Goal: Task Accomplishment & Management: Complete application form

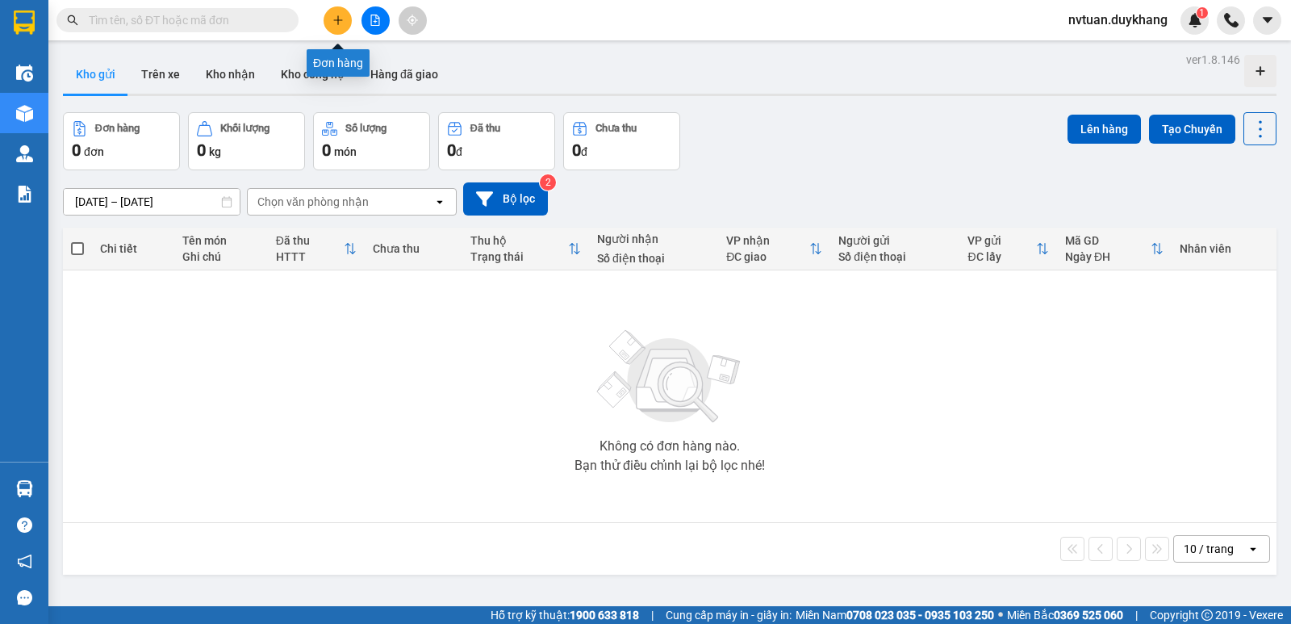
click at [340, 27] on button at bounding box center [337, 20] width 28 height 28
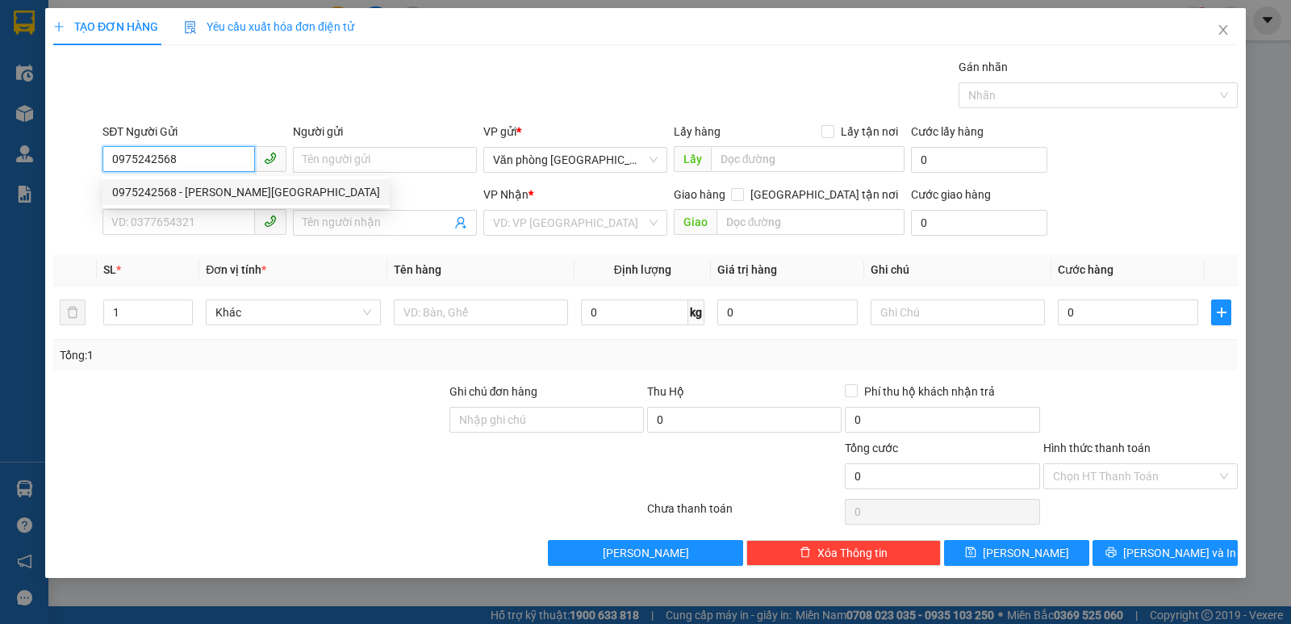
click at [196, 193] on div "0975242568 - [PERSON_NAME][GEOGRAPHIC_DATA]" at bounding box center [246, 192] width 268 height 18
type input "0975242568"
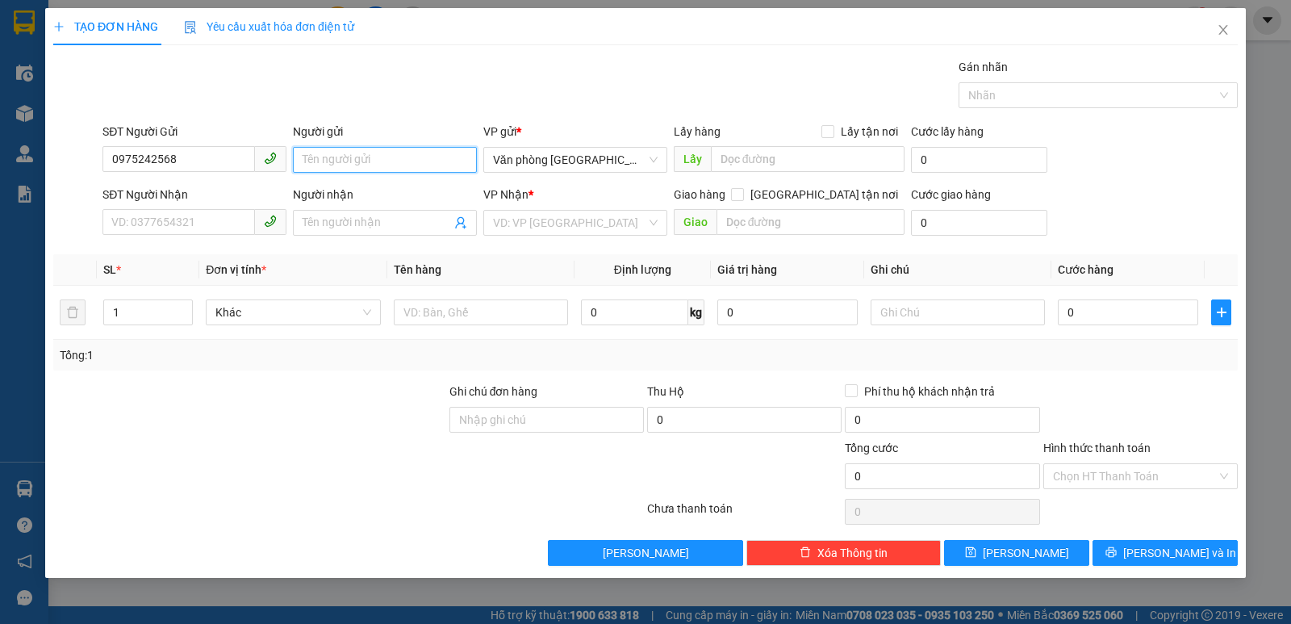
click at [353, 157] on input "Người gửi" at bounding box center [385, 160] width 184 height 26
type input "d"
type input "[PERSON_NAME]"
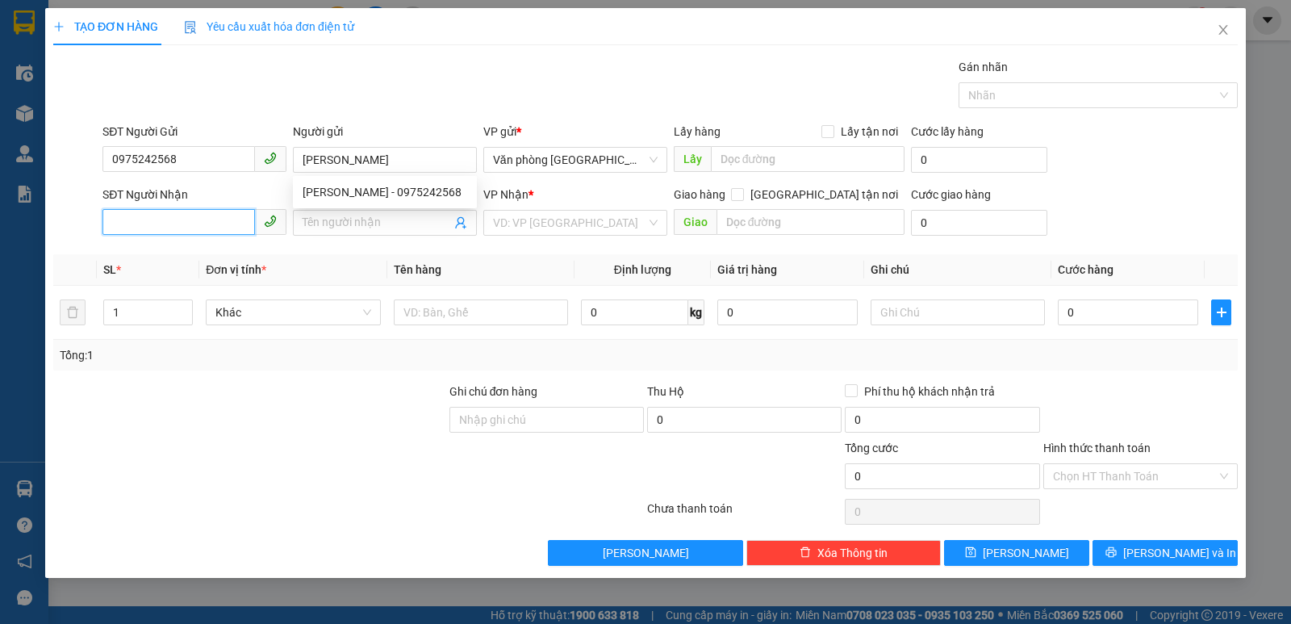
click at [231, 215] on input "SĐT Người Nhận" at bounding box center [178, 222] width 152 height 26
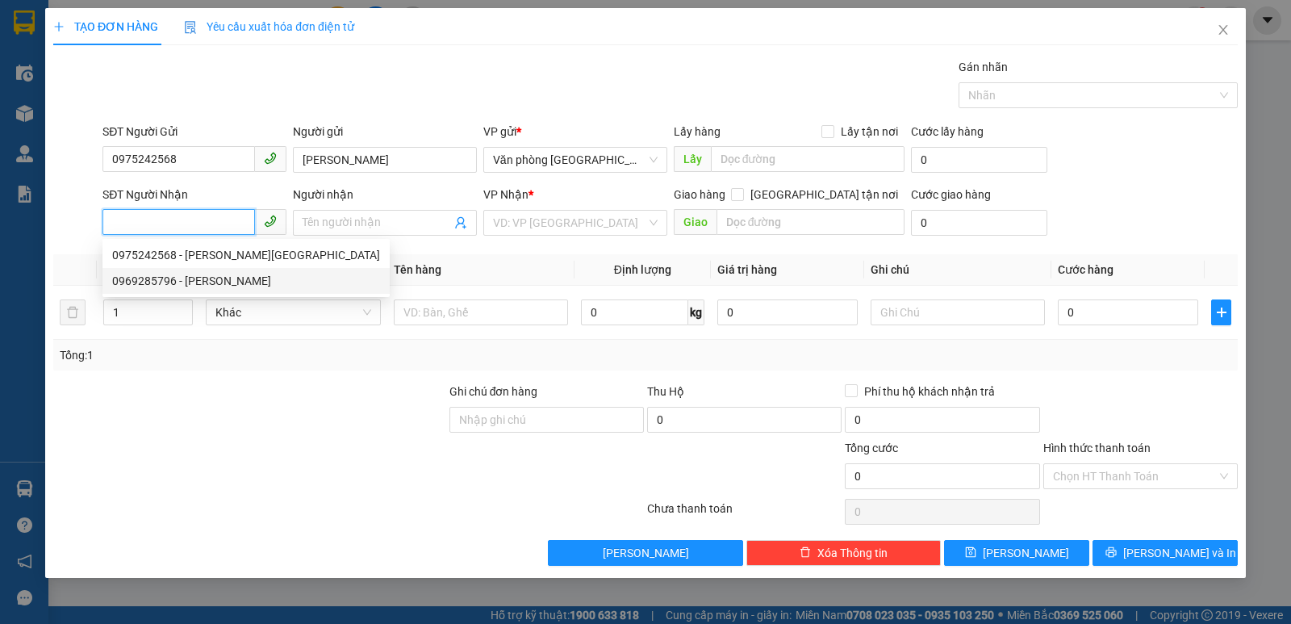
click at [194, 282] on div "0969285796 - [PERSON_NAME]" at bounding box center [246, 281] width 268 height 18
type input "0969285796"
type input "[PERSON_NAME]"
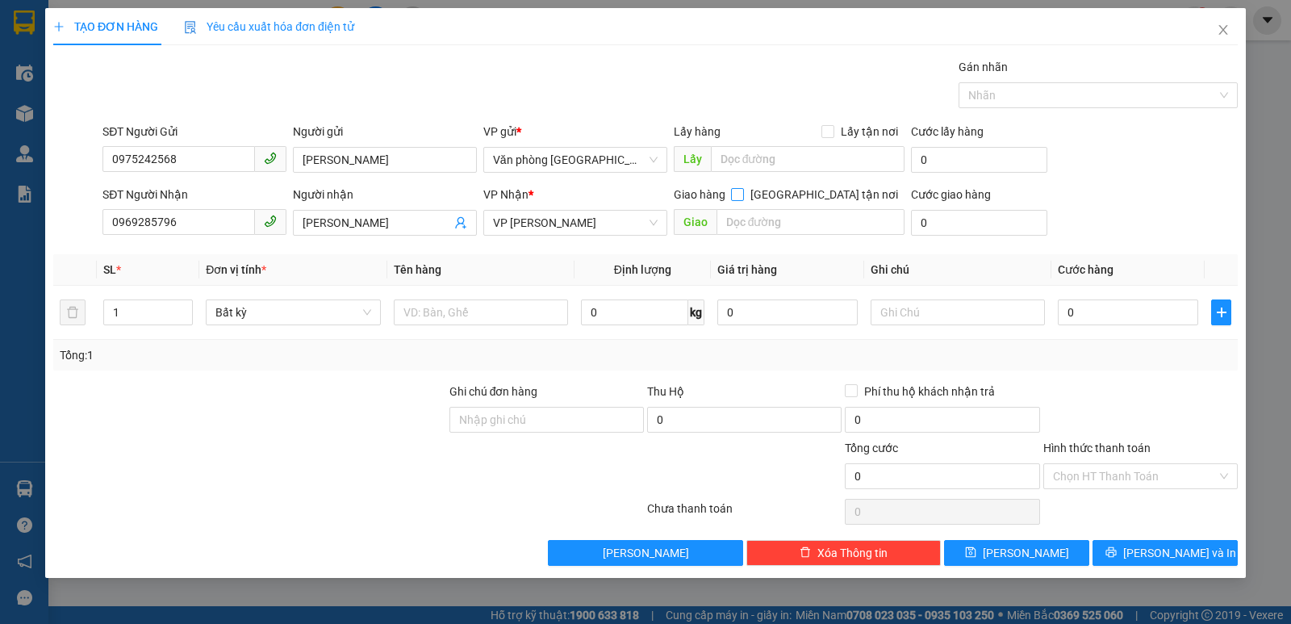
click at [742, 194] on input "[GEOGRAPHIC_DATA] tận nơi" at bounding box center [736, 193] width 11 height 11
checkbox input "true"
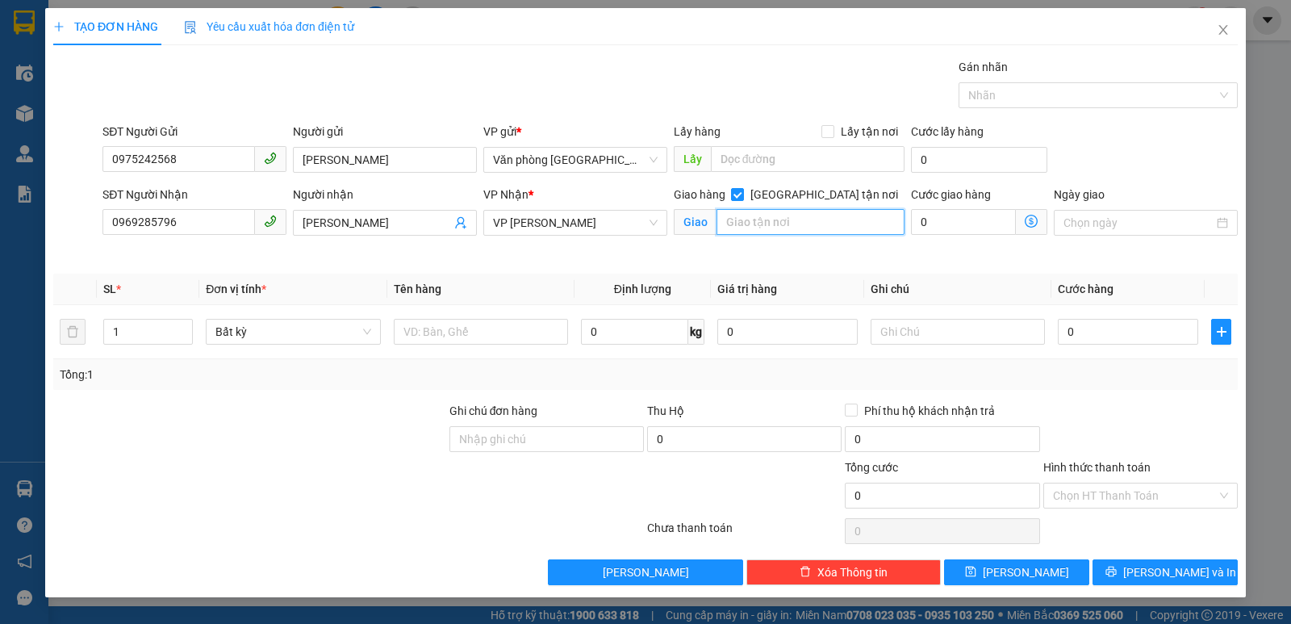
click at [805, 222] on input "text" at bounding box center [810, 222] width 189 height 26
type input "số 4 ngõ 4 [PERSON_NAME] , tay hồ"
click at [1083, 318] on div "0" at bounding box center [1128, 331] width 140 height 32
click at [1084, 343] on input "0" at bounding box center [1128, 332] width 140 height 26
type input "1"
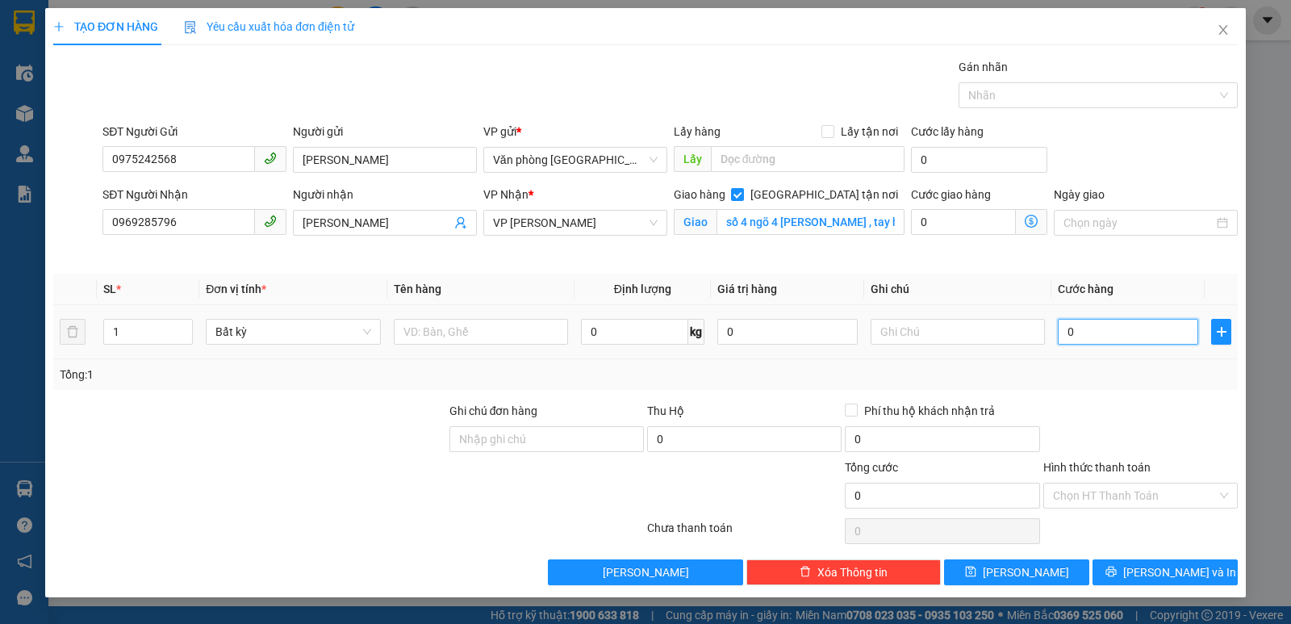
type input "1"
type input "15"
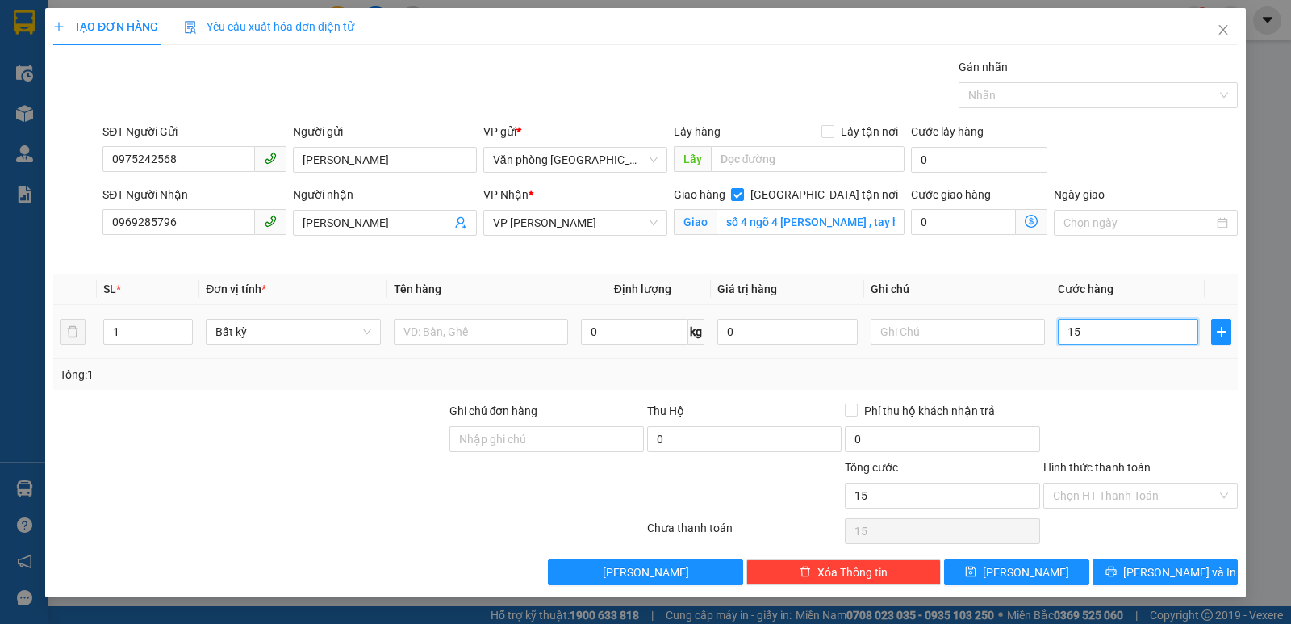
type input "150"
type input "1.500"
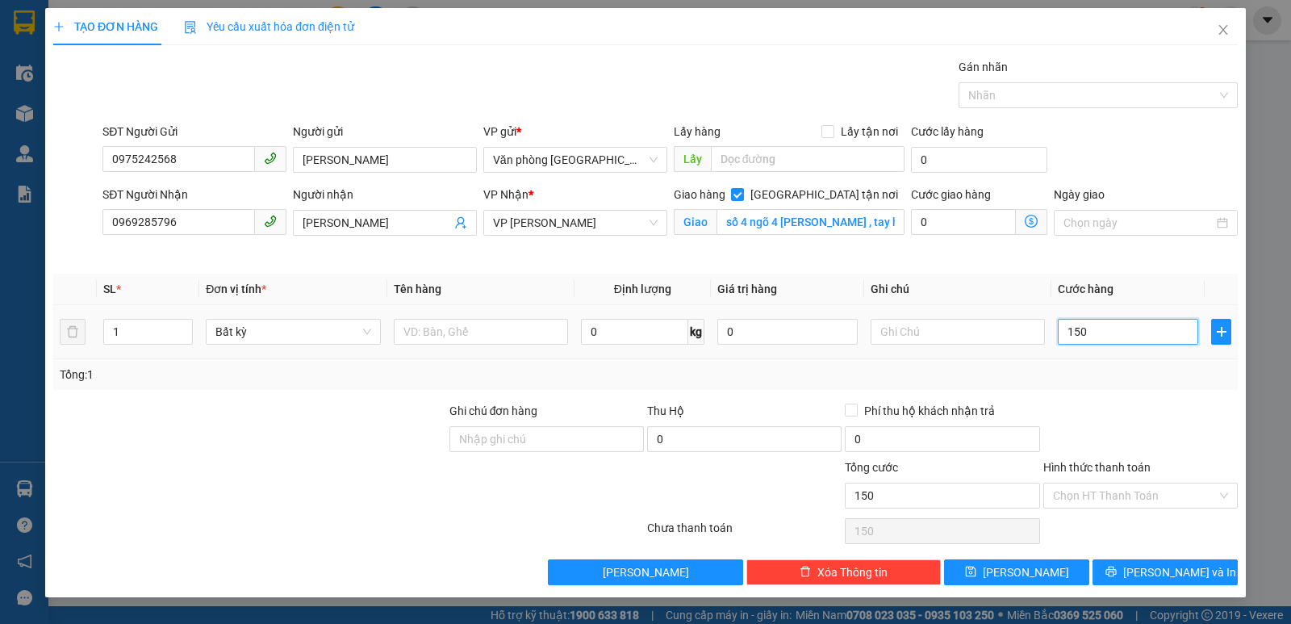
type input "1.500"
type input "15.000"
type input "150.000"
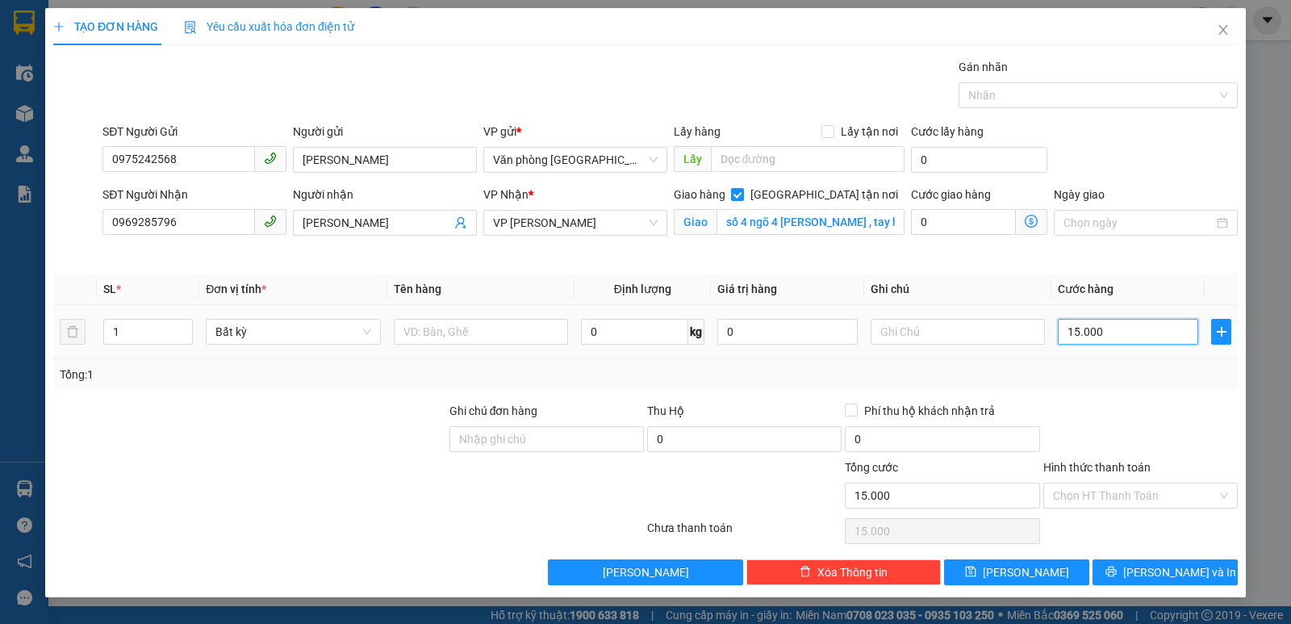
type input "150.000"
click at [1091, 491] on input "Hình thức thanh toán" at bounding box center [1135, 495] width 164 height 24
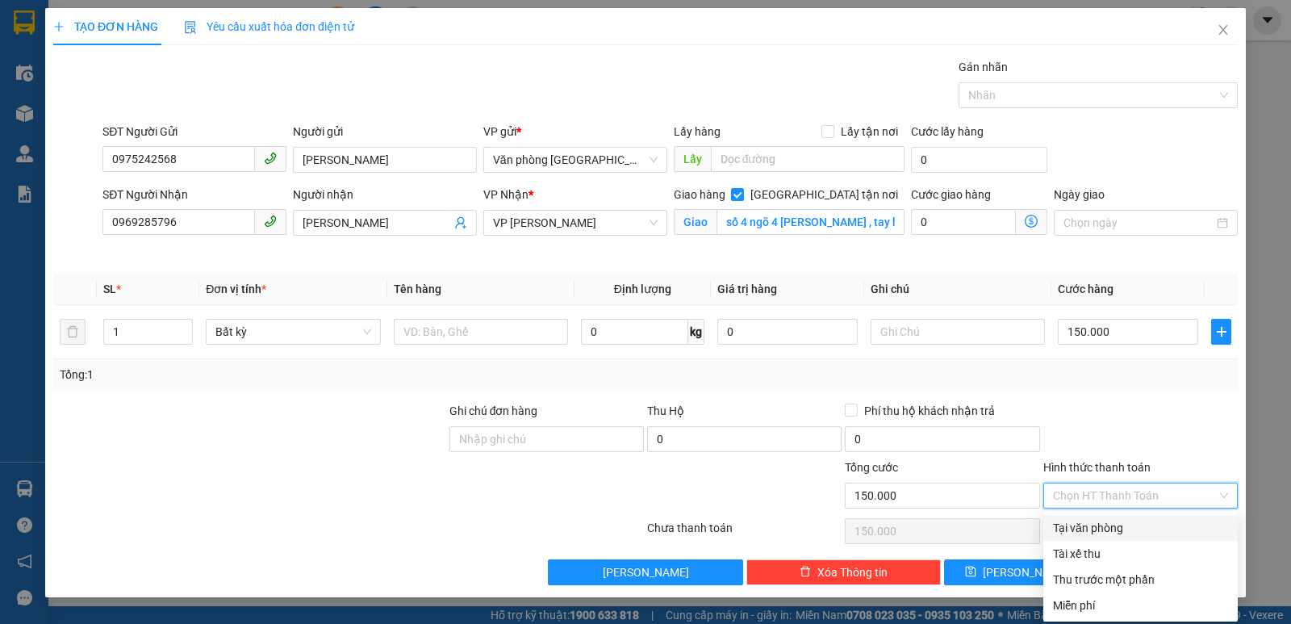
click at [1099, 528] on div "Tại văn phòng" at bounding box center [1140, 528] width 175 height 18
type input "0"
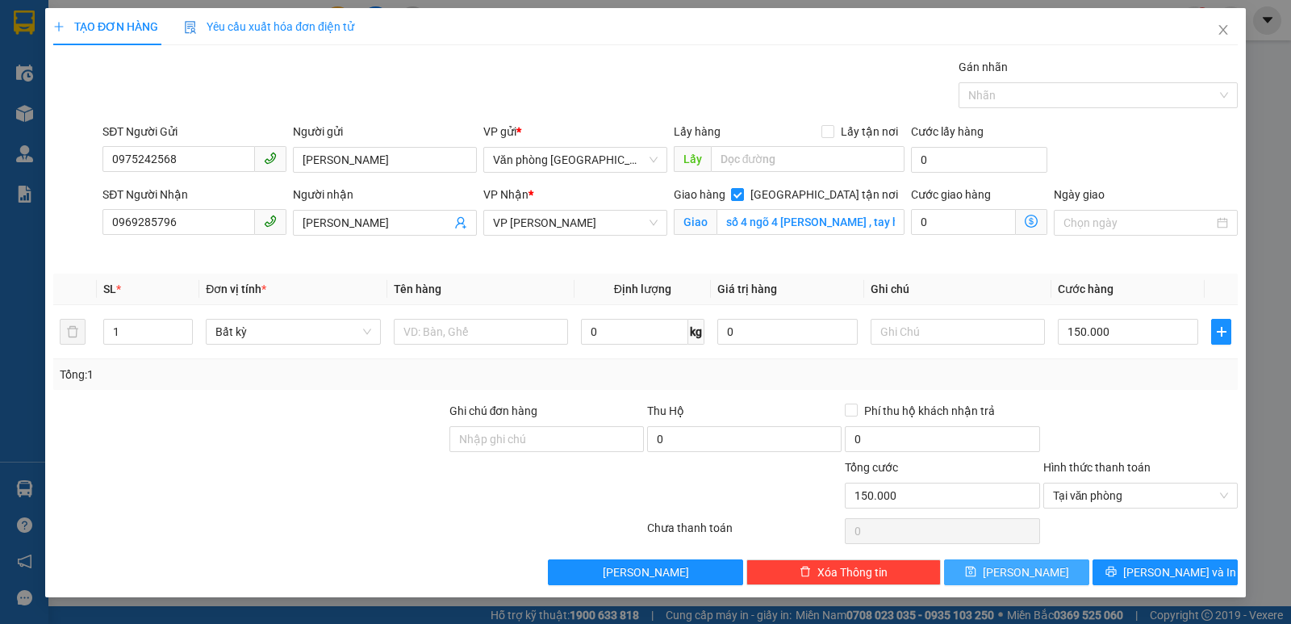
click at [1012, 568] on button "[PERSON_NAME]" at bounding box center [1016, 572] width 145 height 26
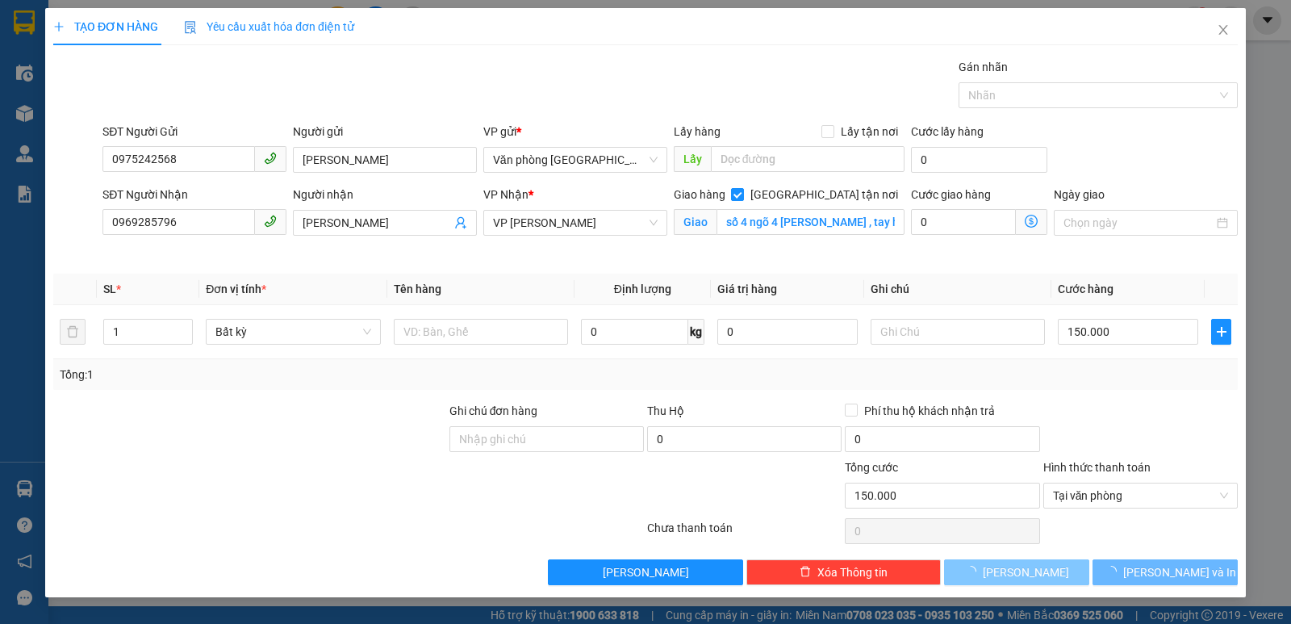
checkbox input "false"
type input "0"
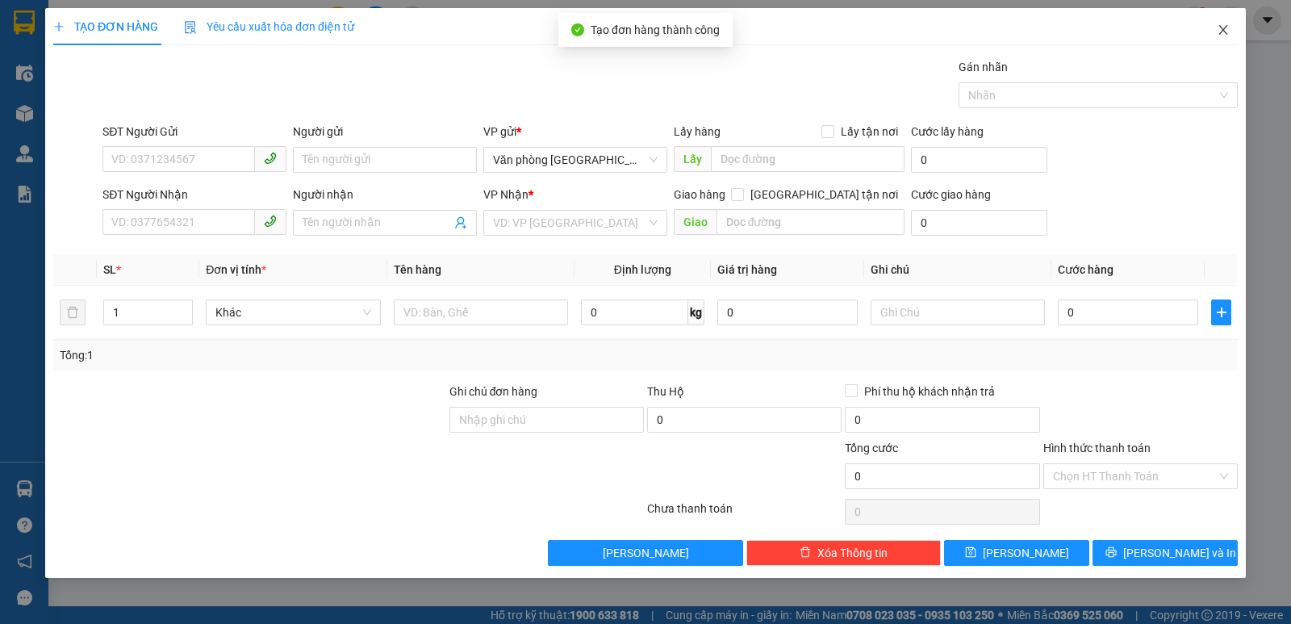
click at [1222, 29] on icon "close" at bounding box center [1222, 30] width 9 height 10
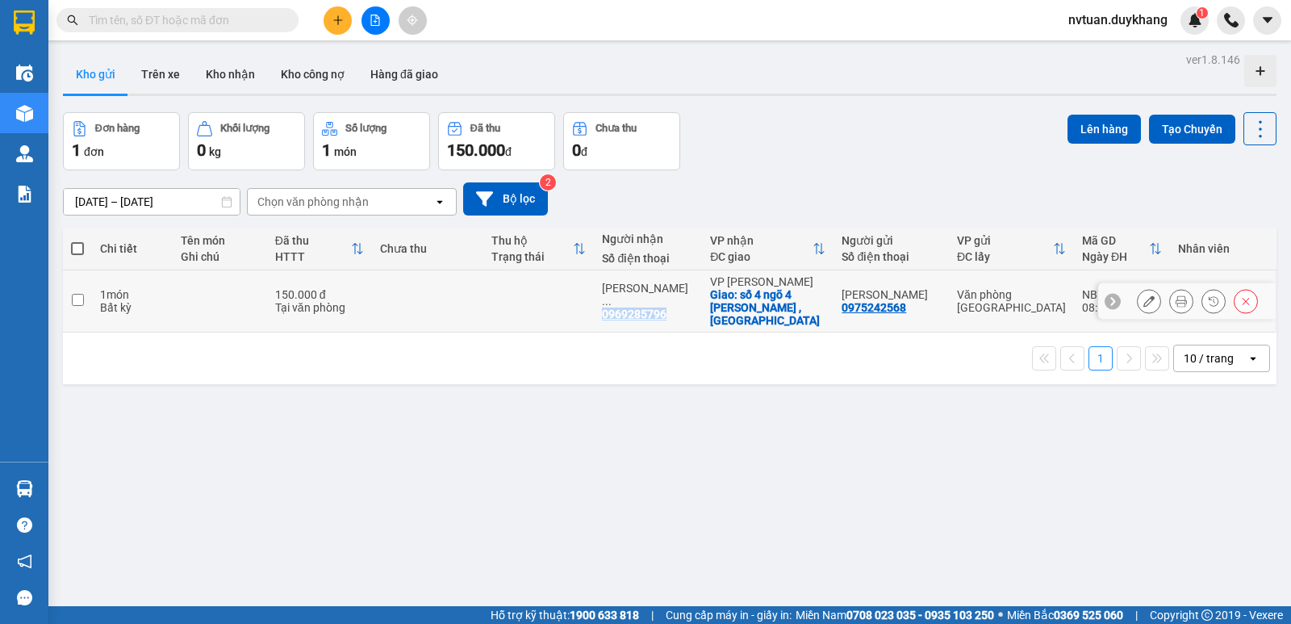
drag, startPoint x: 691, startPoint y: 301, endPoint x: 619, endPoint y: 303, distance: 72.6
click at [619, 303] on div "[PERSON_NAME] ... 0969285796" at bounding box center [648, 301] width 92 height 39
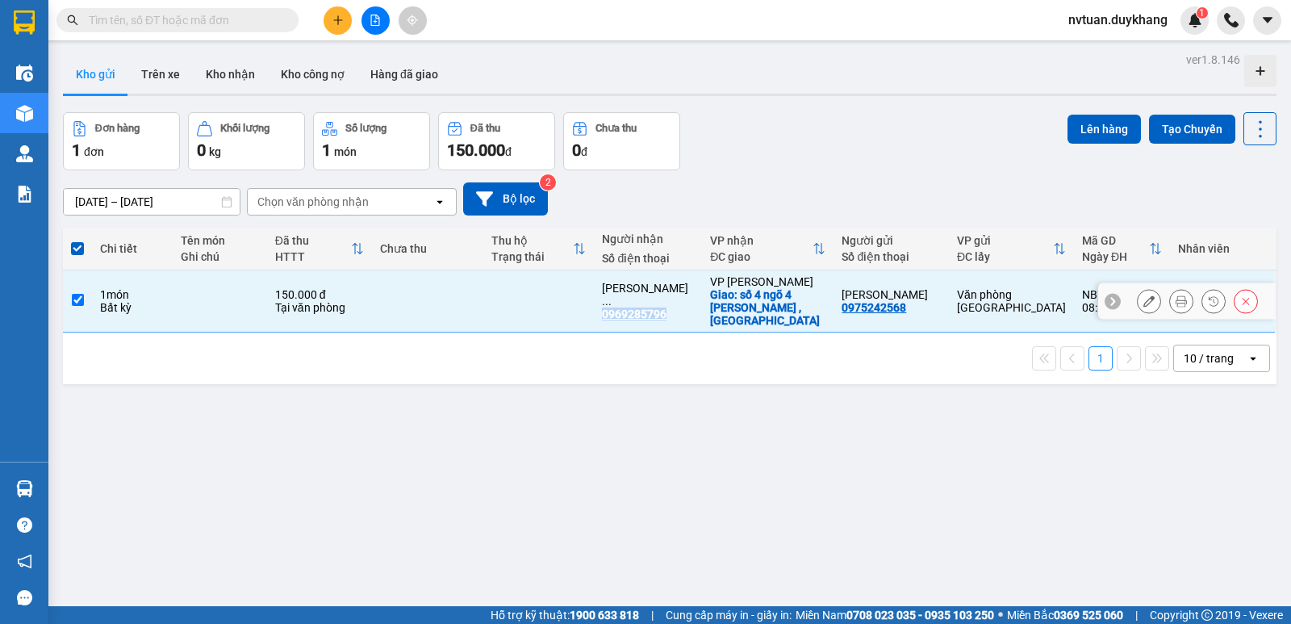
copy div "0969285796"
drag, startPoint x: 814, startPoint y: 300, endPoint x: 722, endPoint y: 310, distance: 92.5
click at [722, 311] on div "Giao: số 4 ngõ 4 [PERSON_NAME] , [GEOGRAPHIC_DATA]" at bounding box center [767, 307] width 115 height 39
checkbox input "false"
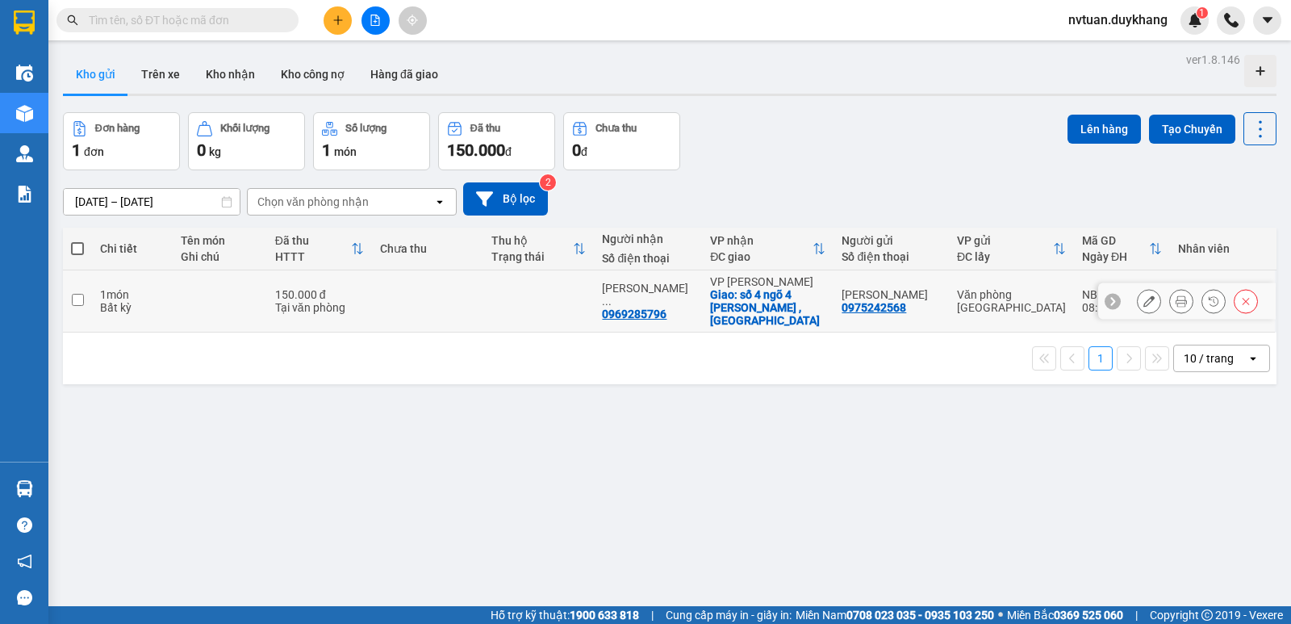
drag, startPoint x: 804, startPoint y: 308, endPoint x: 736, endPoint y: 344, distance: 77.2
click at [728, 349] on div "1 10 / trang open" at bounding box center [669, 357] width 1200 height 27
drag, startPoint x: 803, startPoint y: 311, endPoint x: 785, endPoint y: 336, distance: 30.0
drag, startPoint x: 785, startPoint y: 336, endPoint x: 993, endPoint y: 477, distance: 251.5
click at [993, 477] on div "ver 1.8.146 Kho gửi Trên xe Kho nhận Kho công nợ Hàng đã giao Đơn hàng 1 đơn Kh…" at bounding box center [669, 360] width 1226 height 624
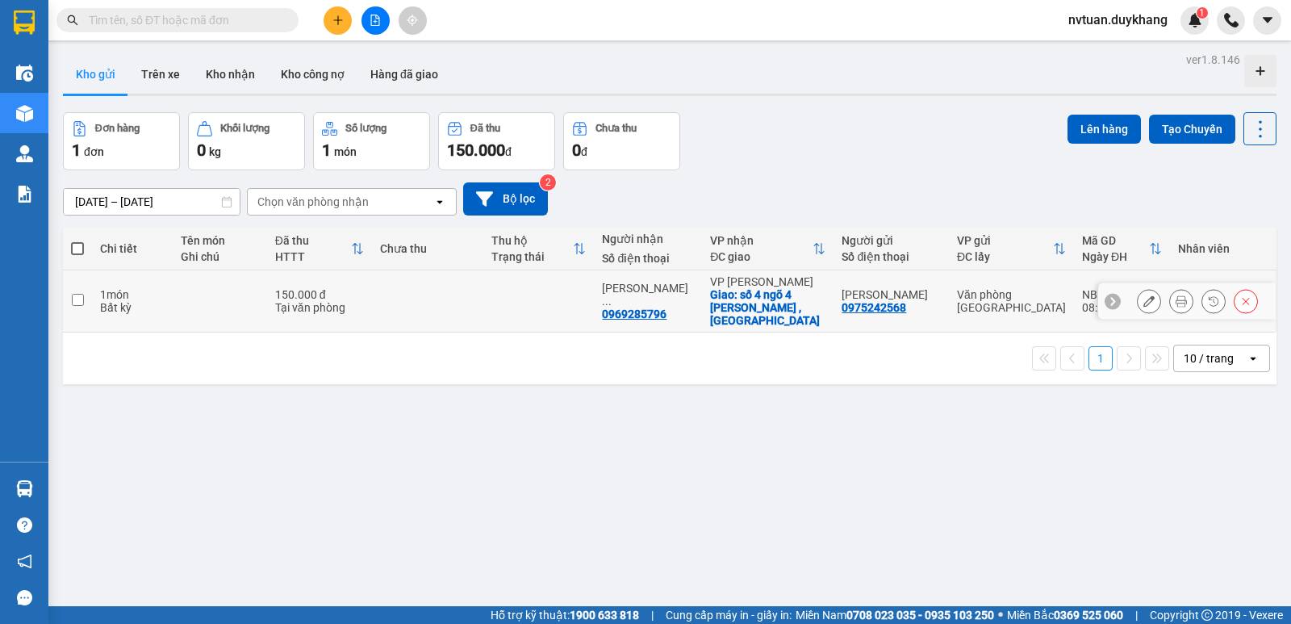
click at [1137, 290] on button at bounding box center [1148, 301] width 23 height 28
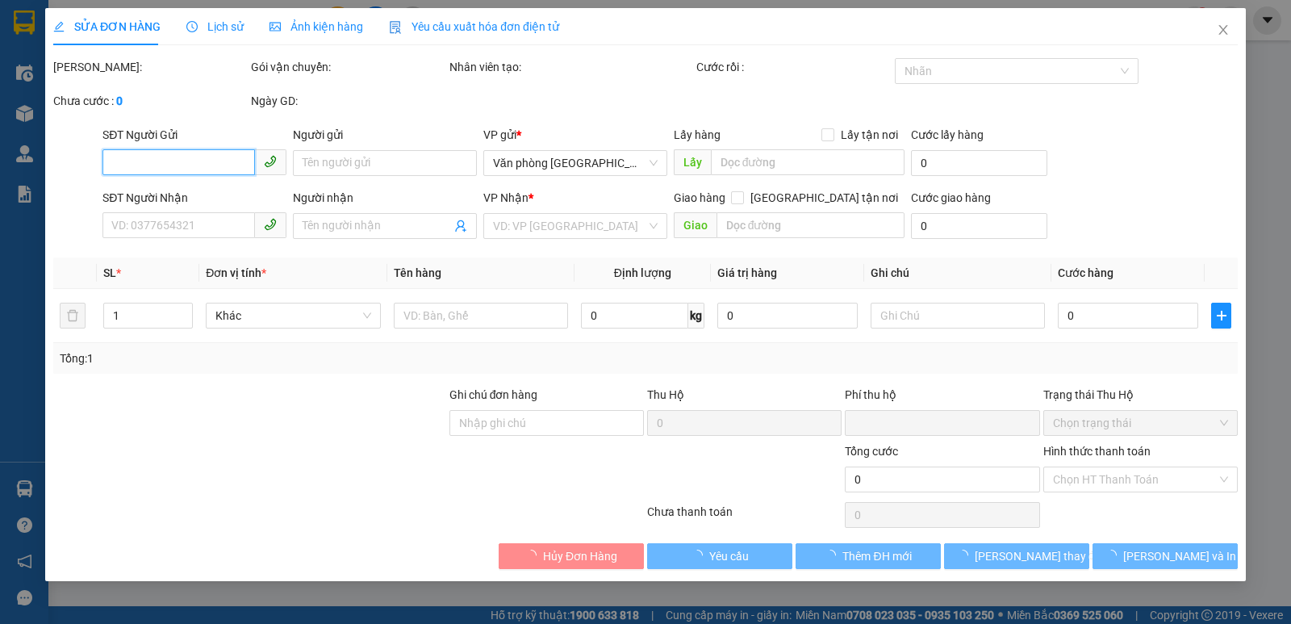
type input "0975242568"
type input "[PERSON_NAME]"
type input "0969285796"
type input "[PERSON_NAME]"
checkbox input "true"
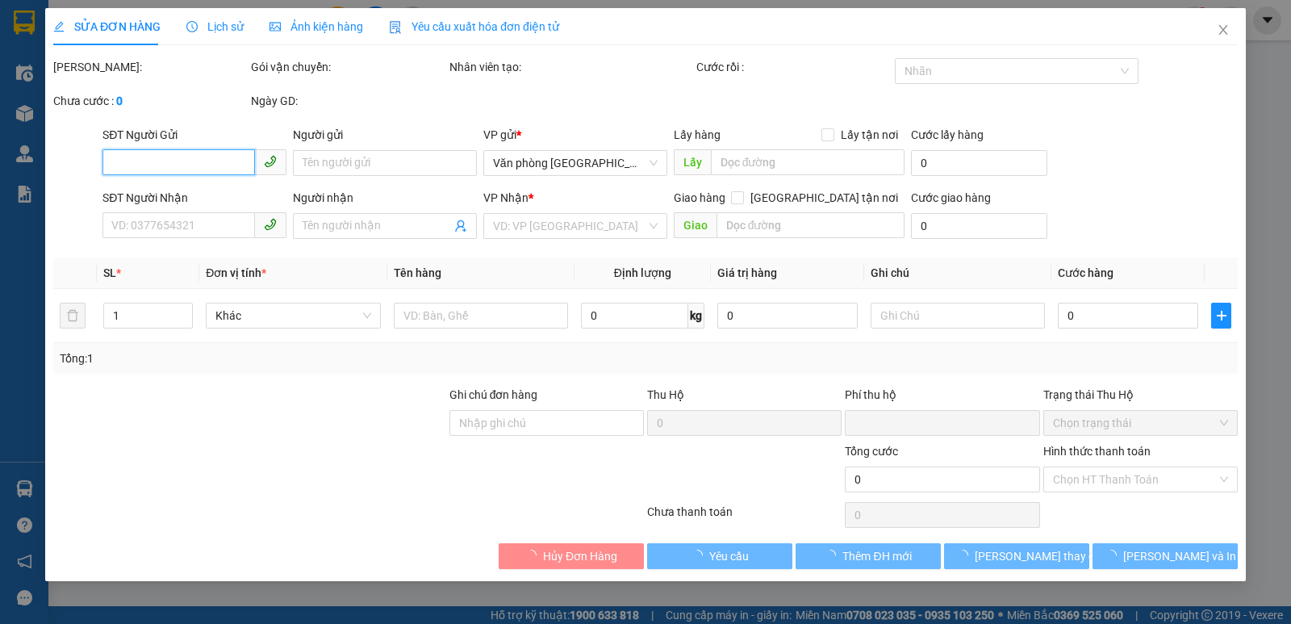
type input "số 4 ngõ 4 [PERSON_NAME] , tay hồ"
type input "0"
type input "150.000"
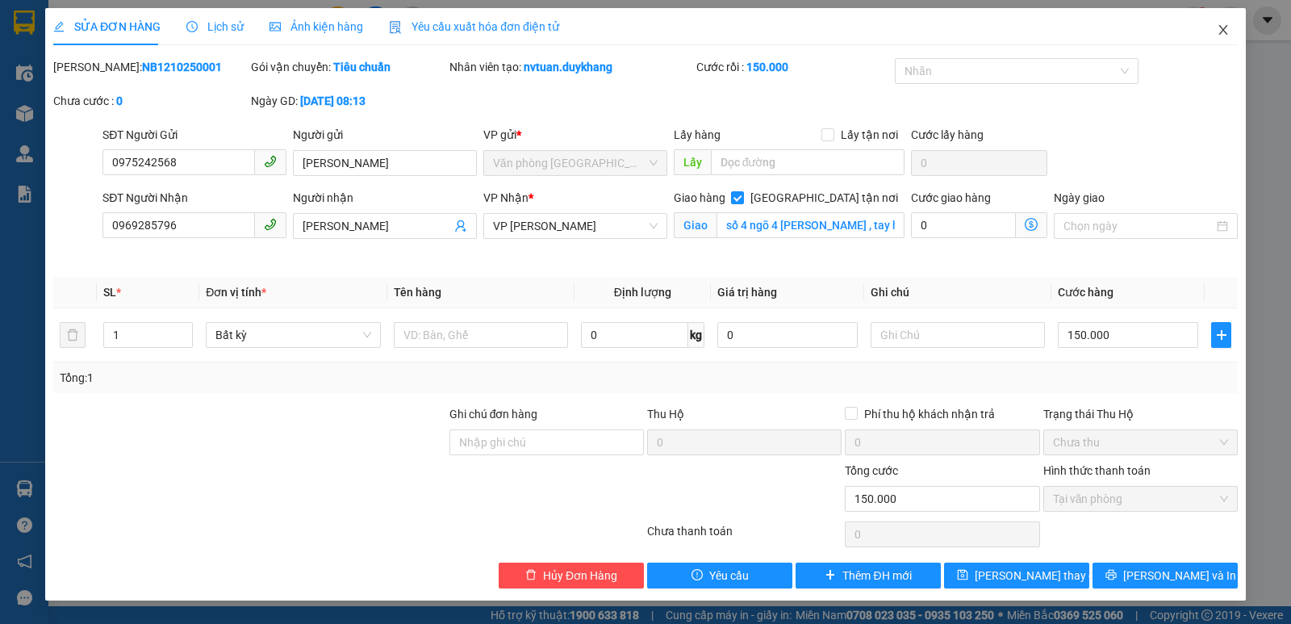
click at [1228, 34] on icon "close" at bounding box center [1222, 29] width 13 height 13
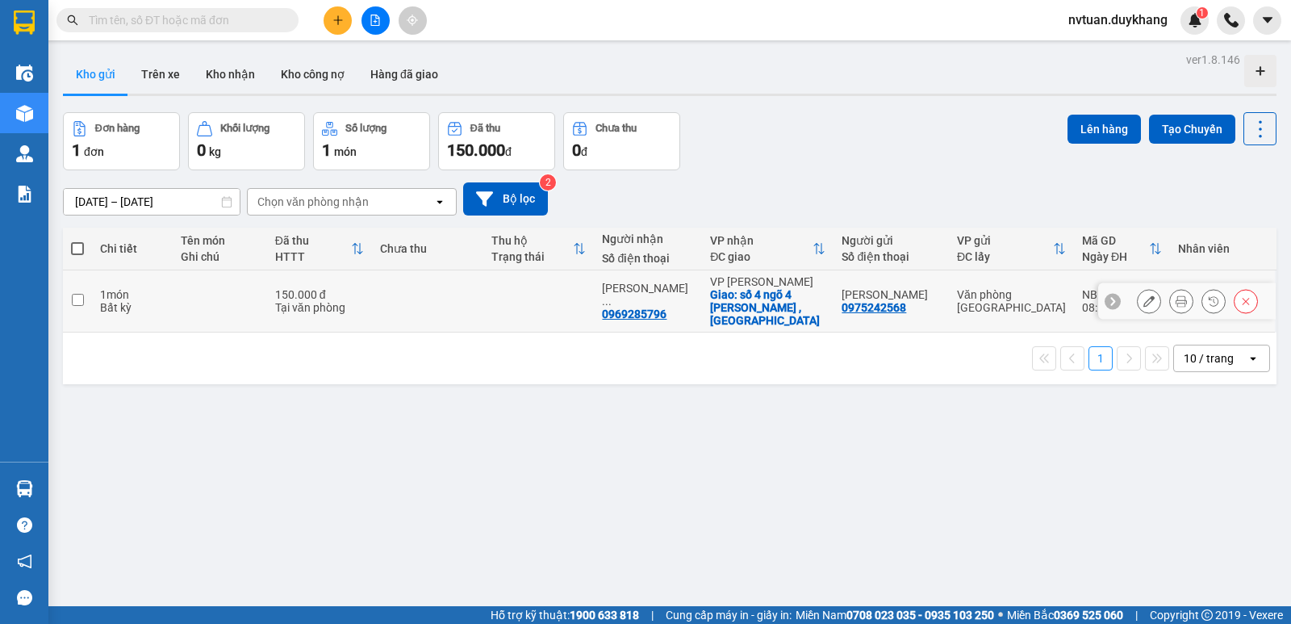
click at [83, 291] on td at bounding box center [77, 301] width 29 height 62
checkbox input "true"
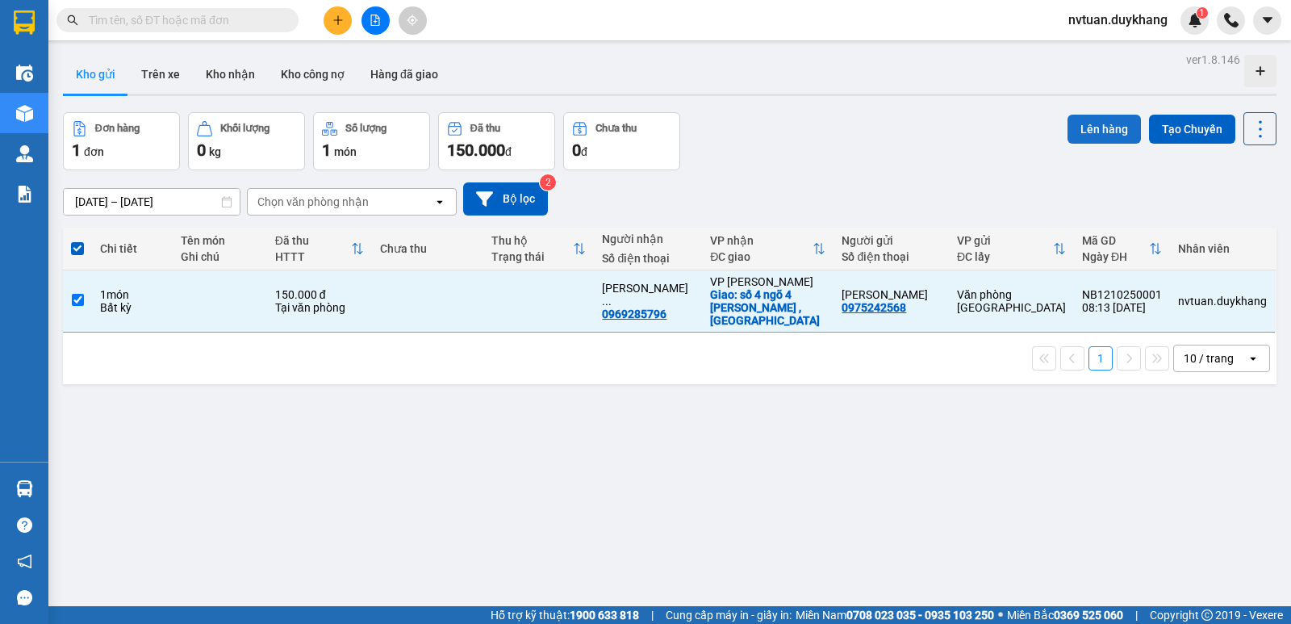
click at [1103, 125] on button "Lên hàng" at bounding box center [1103, 129] width 73 height 29
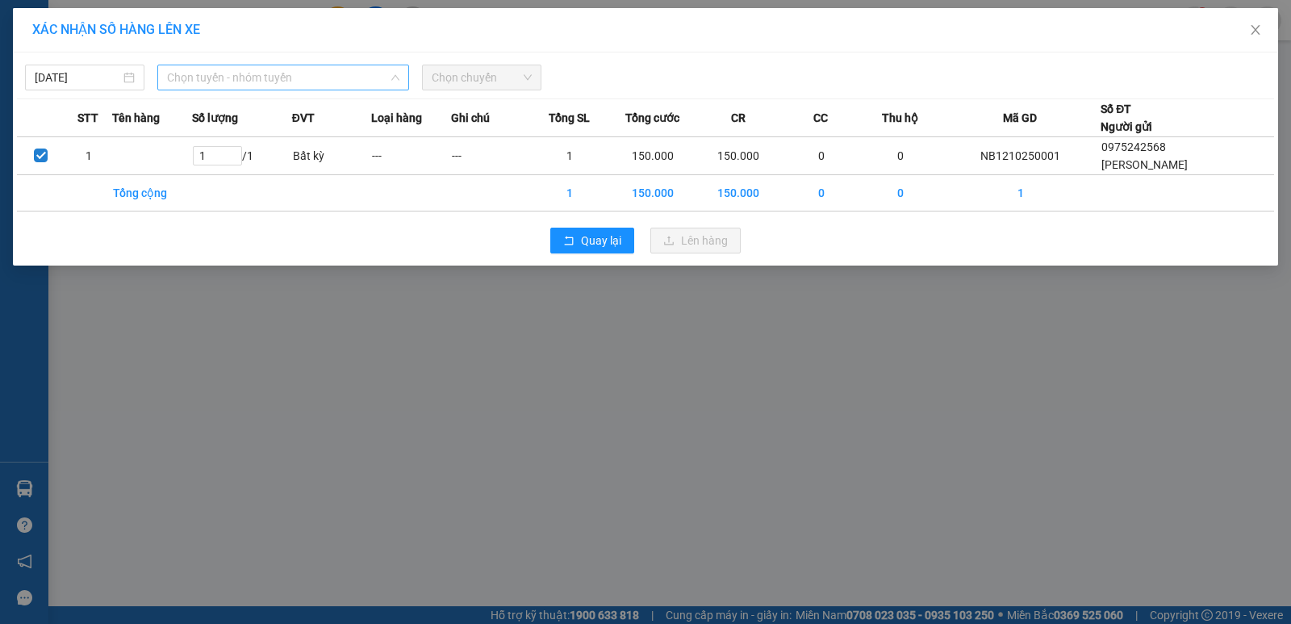
click at [229, 82] on span "Chọn tuyến - nhóm tuyến" at bounding box center [283, 77] width 232 height 24
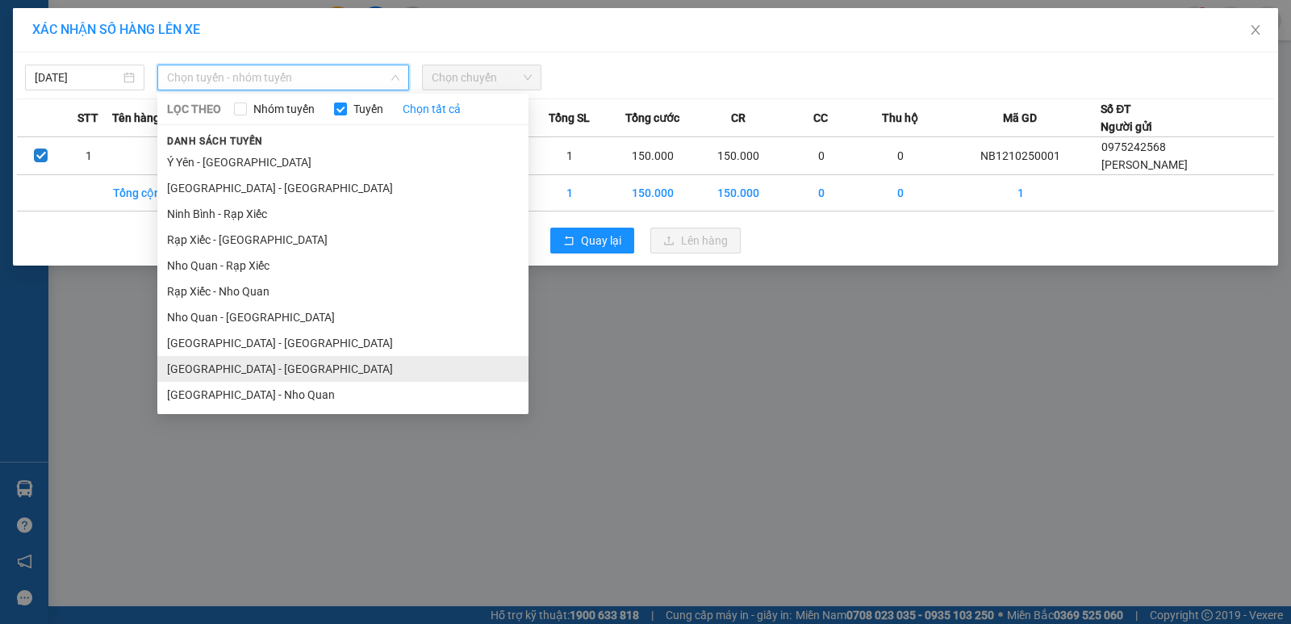
click at [249, 370] on li "[GEOGRAPHIC_DATA] - [GEOGRAPHIC_DATA]" at bounding box center [342, 369] width 371 height 26
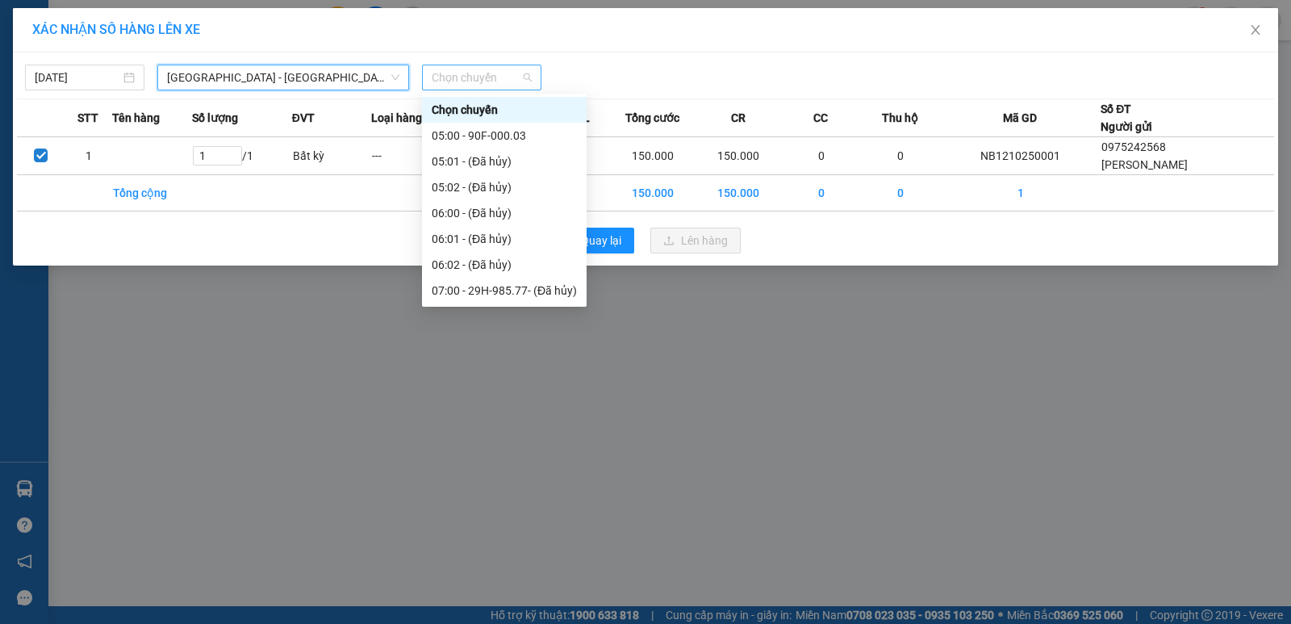
click at [485, 84] on span "Chọn chuyến" at bounding box center [482, 77] width 100 height 24
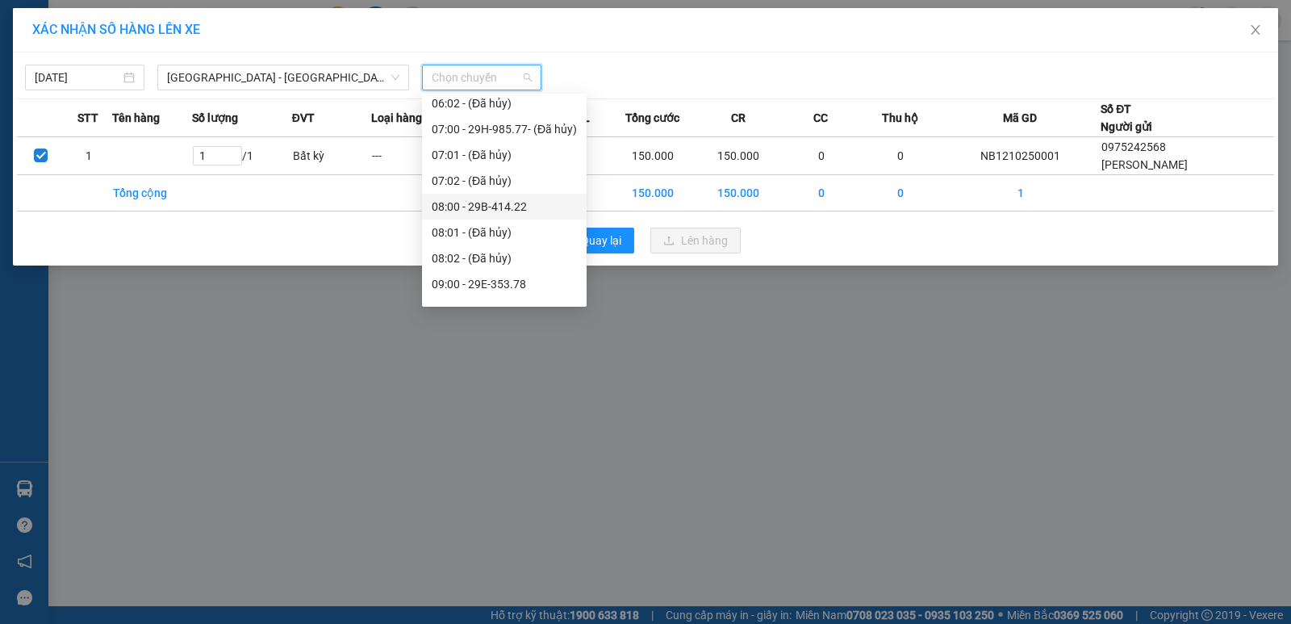
click at [515, 202] on div "08:00 - 29B-414.22" at bounding box center [504, 207] width 145 height 18
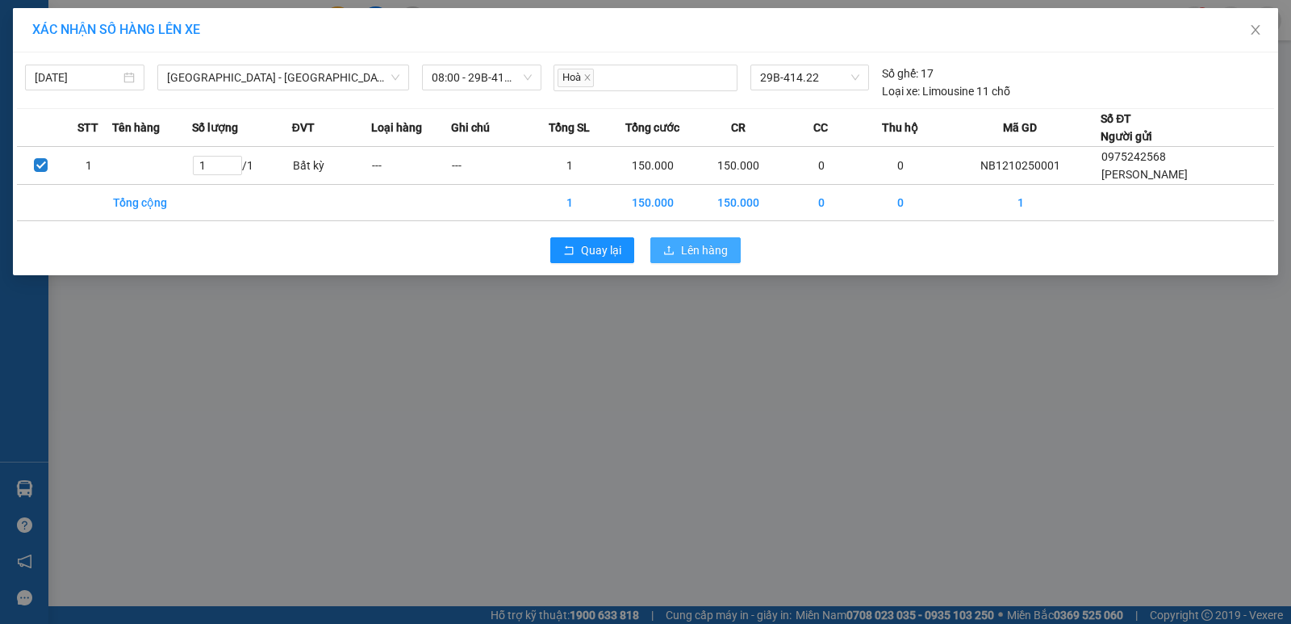
click at [690, 240] on button "Lên hàng" at bounding box center [695, 250] width 90 height 26
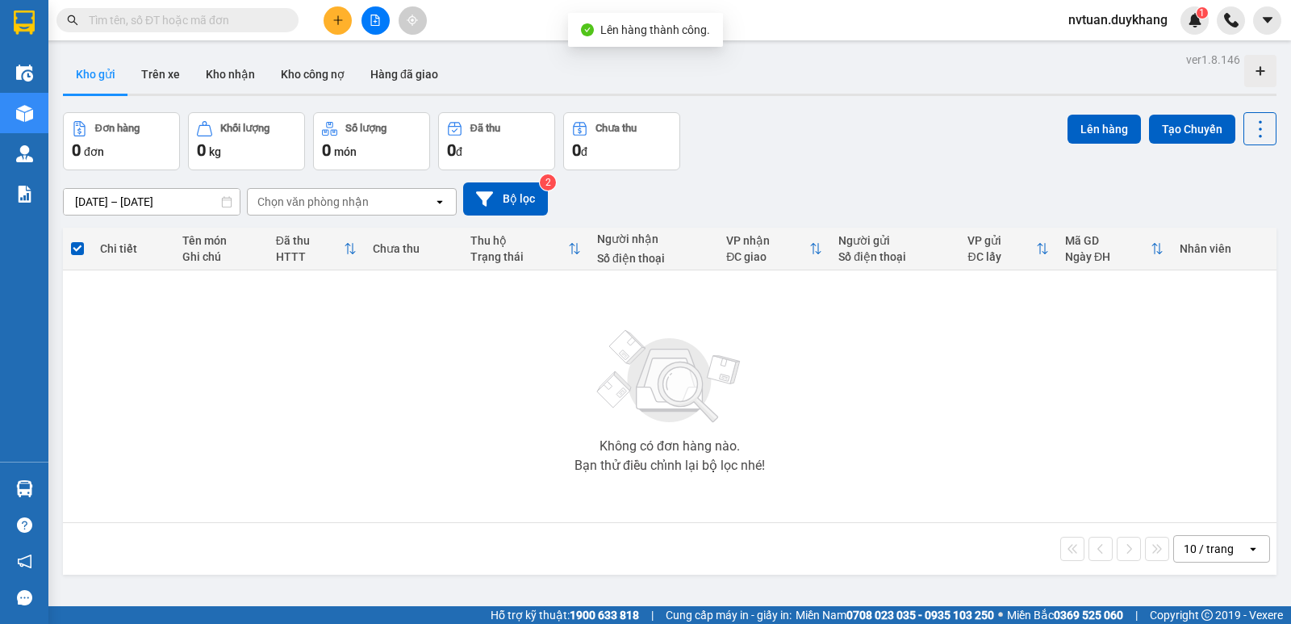
click at [353, 27] on div at bounding box center [375, 20] width 121 height 28
click at [347, 27] on button at bounding box center [337, 20] width 28 height 28
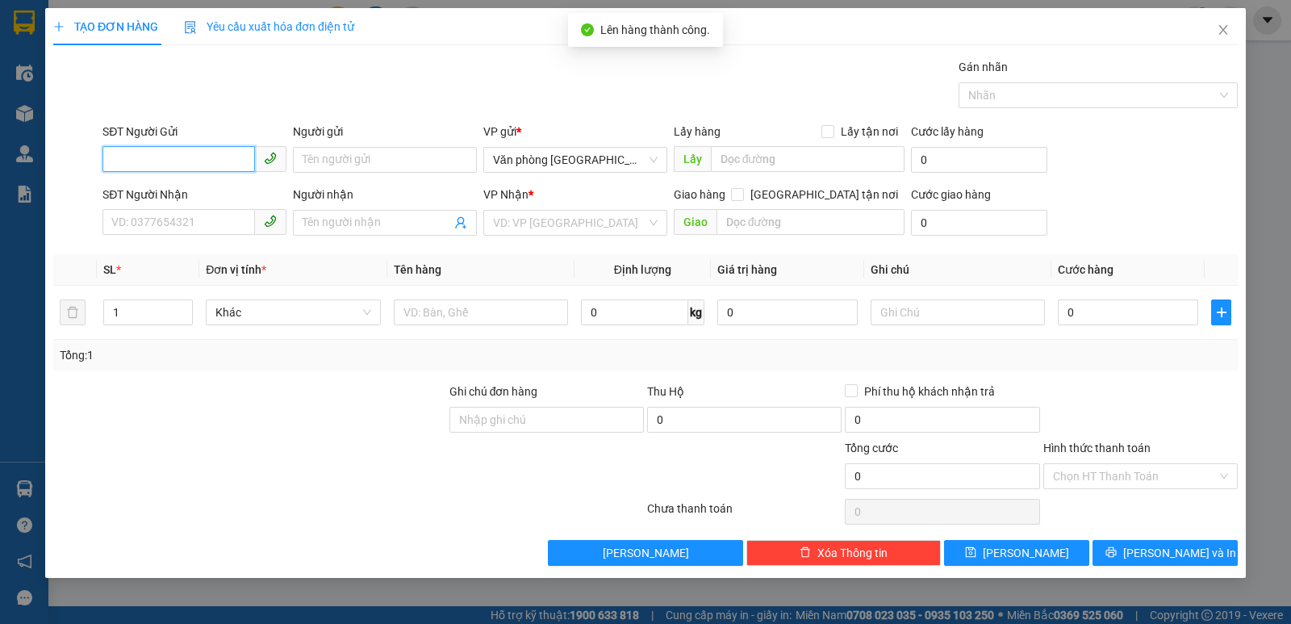
click at [215, 158] on input "SĐT Người Gửi" at bounding box center [178, 159] width 152 height 26
type input "0941185605"
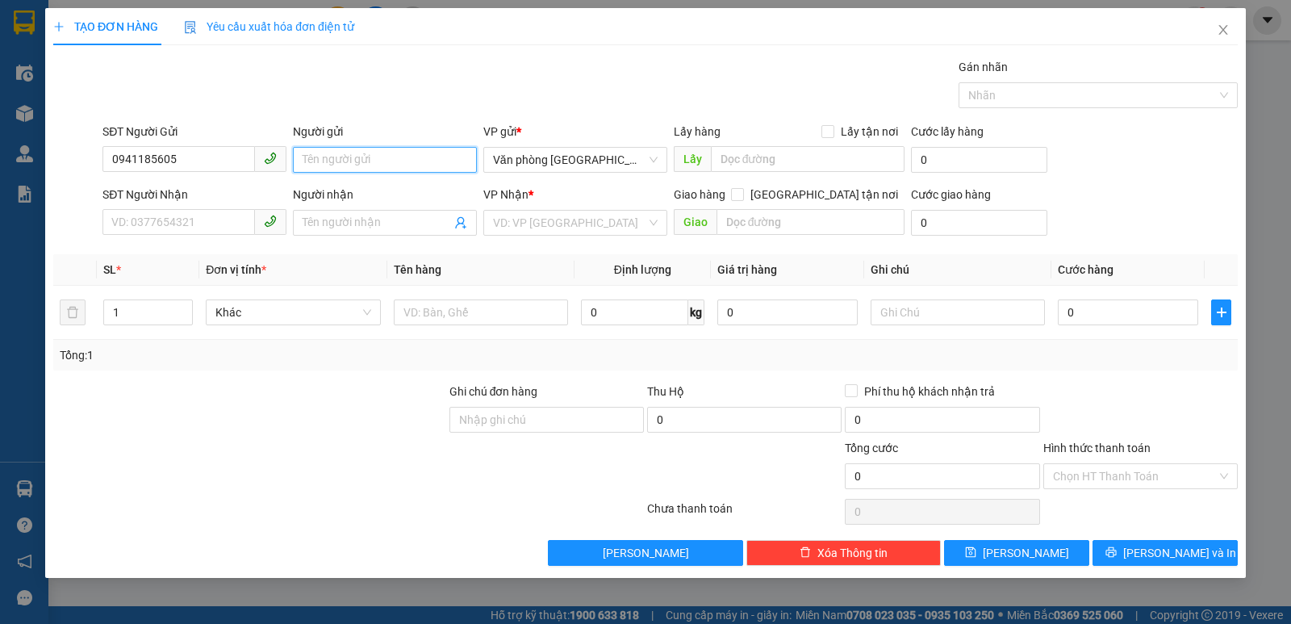
click at [332, 163] on input "Người gửi" at bounding box center [385, 160] width 184 height 26
type input "chị quyên"
click at [194, 232] on input "SĐT Người Nhận" at bounding box center [178, 222] width 152 height 26
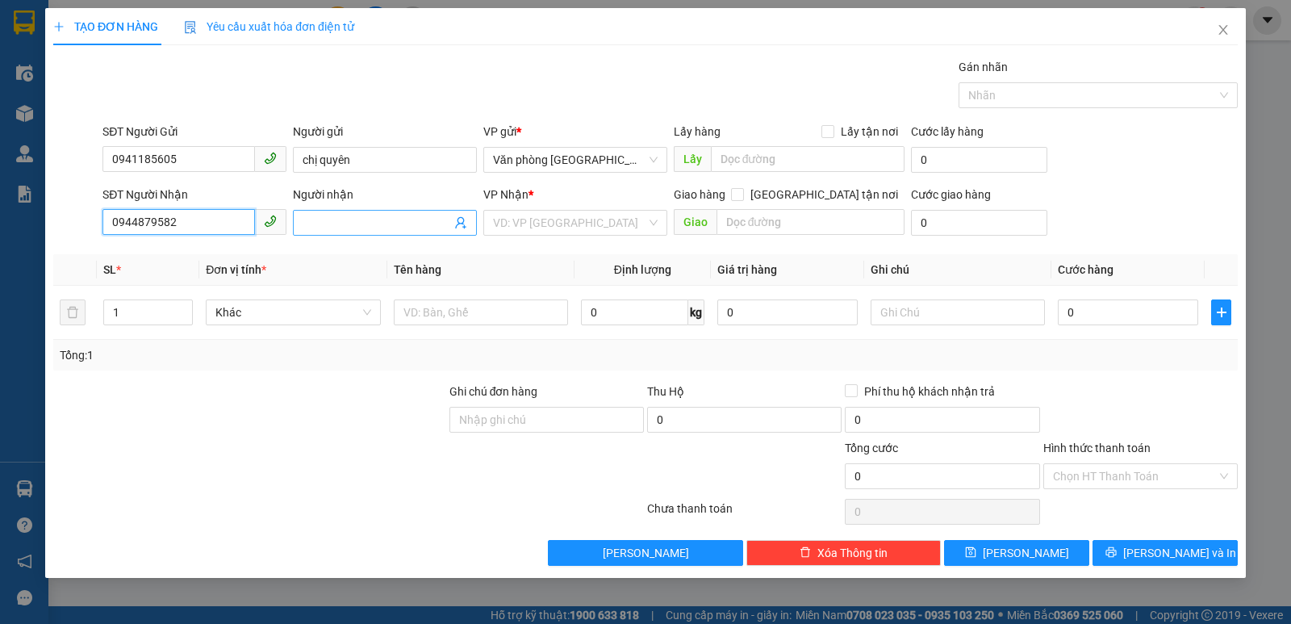
type input "0944879582"
click at [314, 231] on input "Người nhận" at bounding box center [376, 223] width 148 height 18
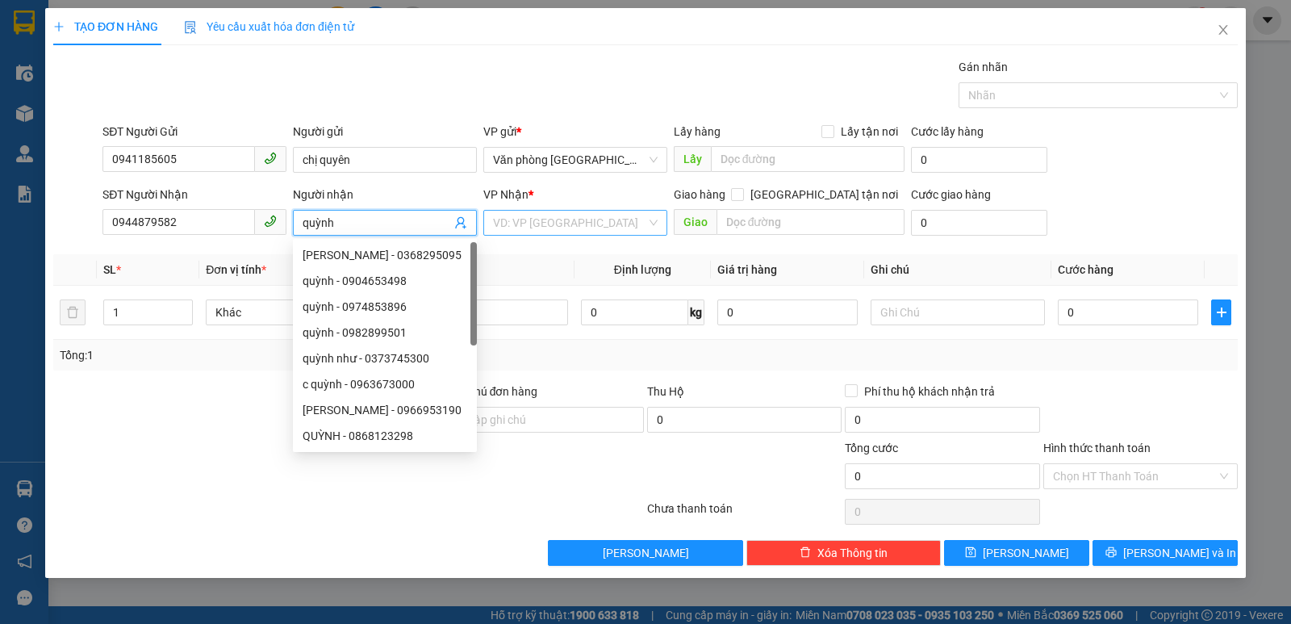
type input "quỳnh"
click at [554, 232] on input "search" at bounding box center [569, 223] width 153 height 24
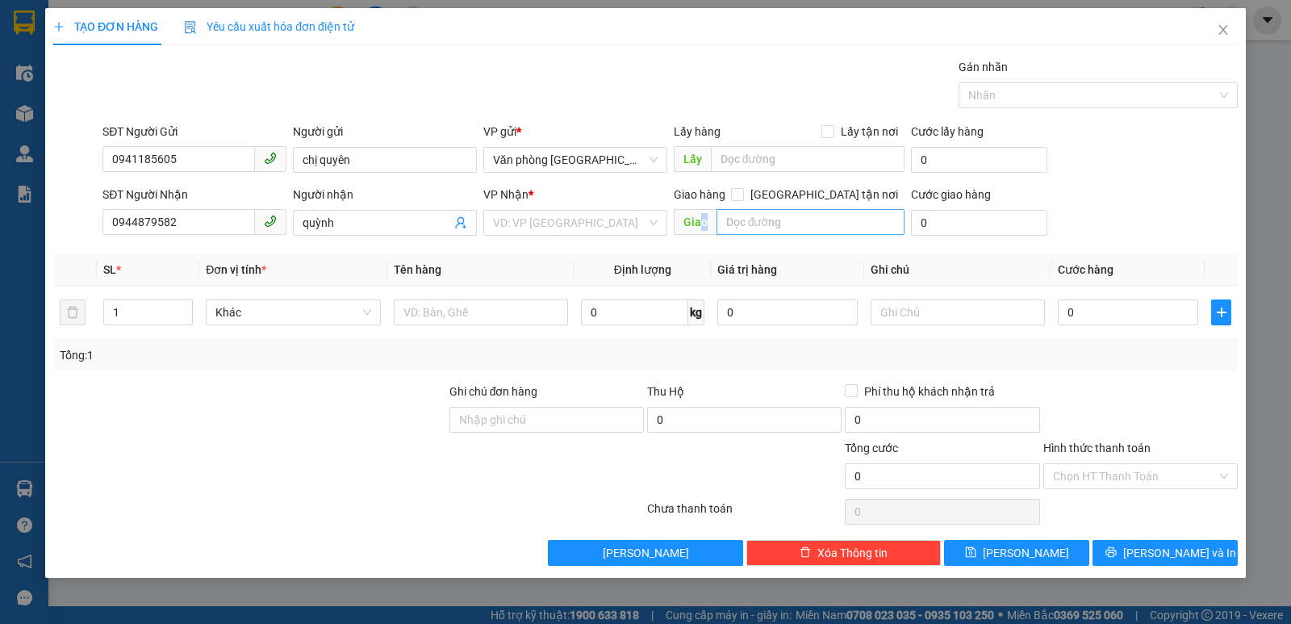
drag, startPoint x: 703, startPoint y: 227, endPoint x: 778, endPoint y: 225, distance: 75.8
click at [716, 227] on span "Giao" at bounding box center [790, 222] width 232 height 26
drag, startPoint x: 779, startPoint y: 225, endPoint x: 845, endPoint y: 207, distance: 67.7
click at [781, 225] on input "text" at bounding box center [810, 222] width 189 height 26
click at [744, 194] on span at bounding box center [737, 194] width 13 height 13
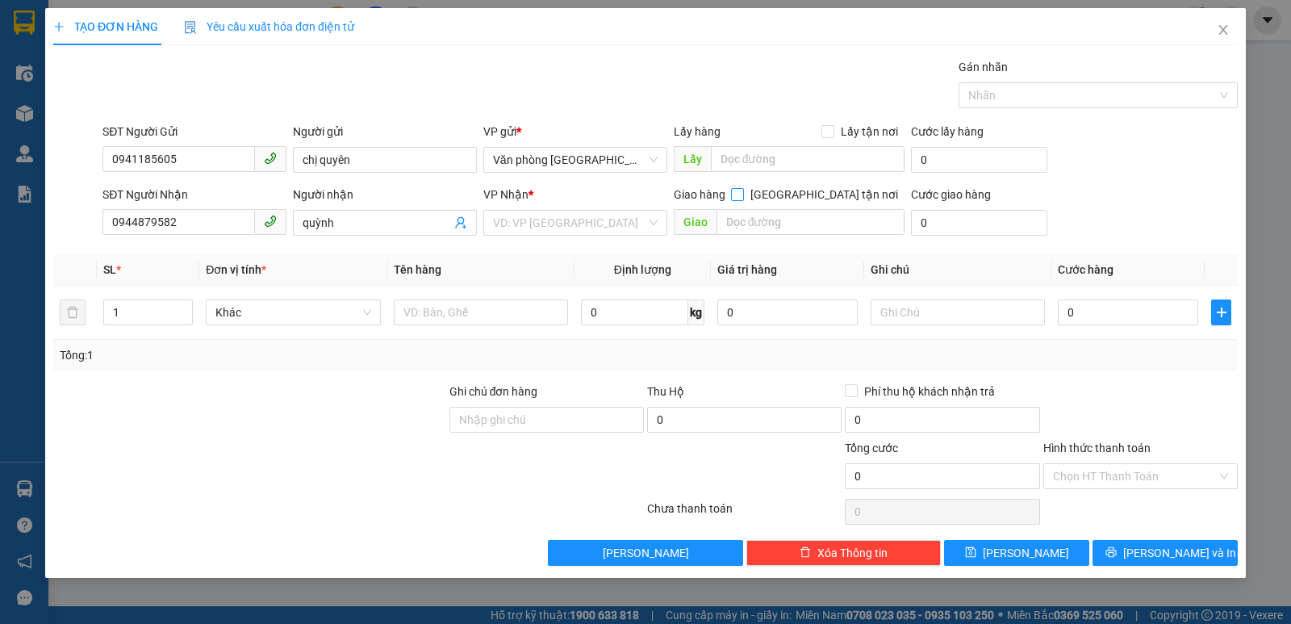
click at [742, 194] on input "[GEOGRAPHIC_DATA] tận nơi" at bounding box center [736, 193] width 11 height 11
checkbox input "true"
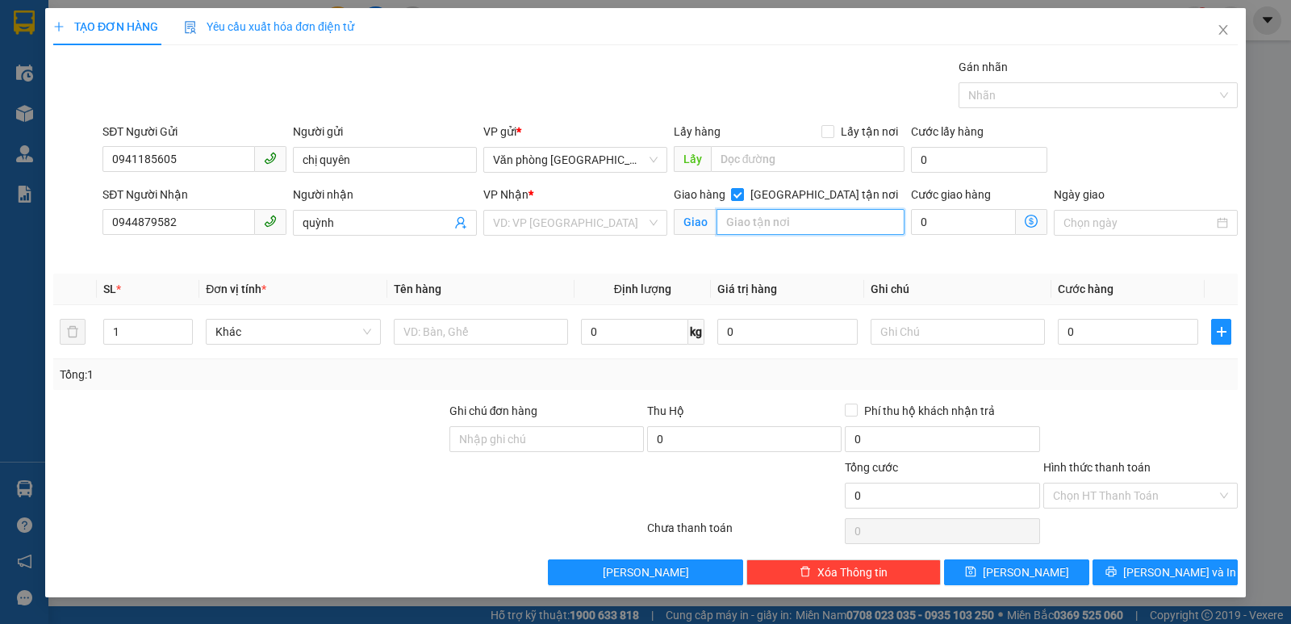
click at [774, 233] on input "text" at bounding box center [810, 222] width 189 height 26
type input "142 đội cấn"
click at [513, 228] on input "search" at bounding box center [569, 223] width 153 height 24
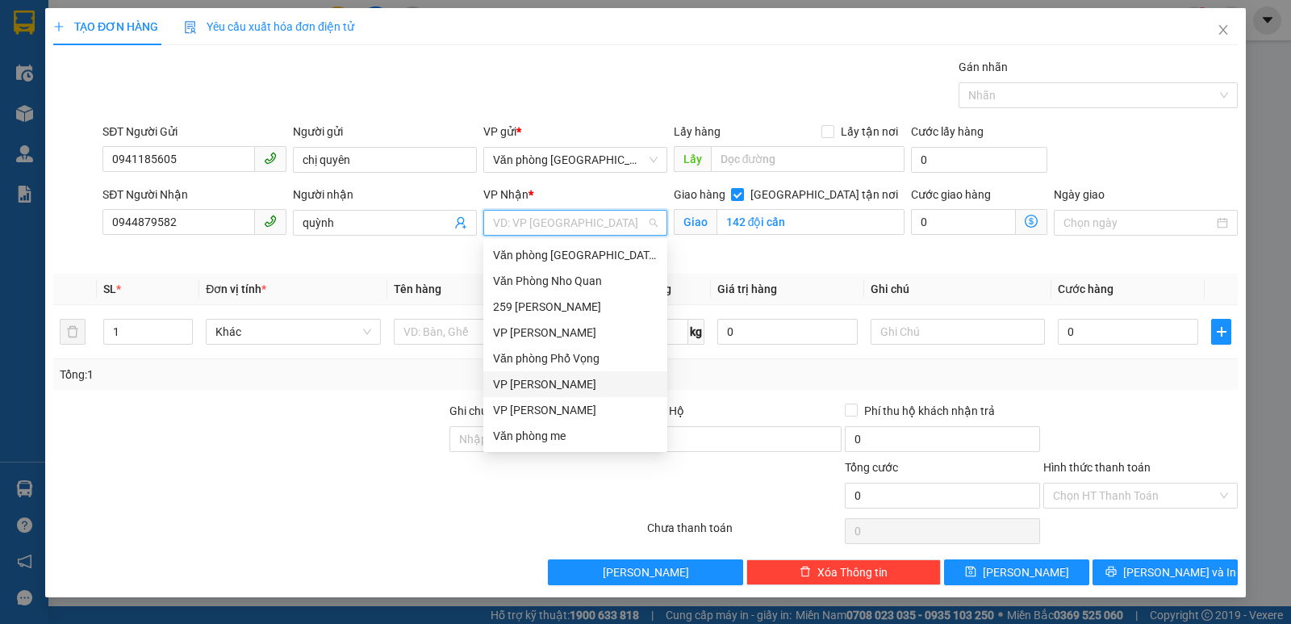
click at [571, 389] on div "VP [PERSON_NAME]" at bounding box center [575, 384] width 165 height 18
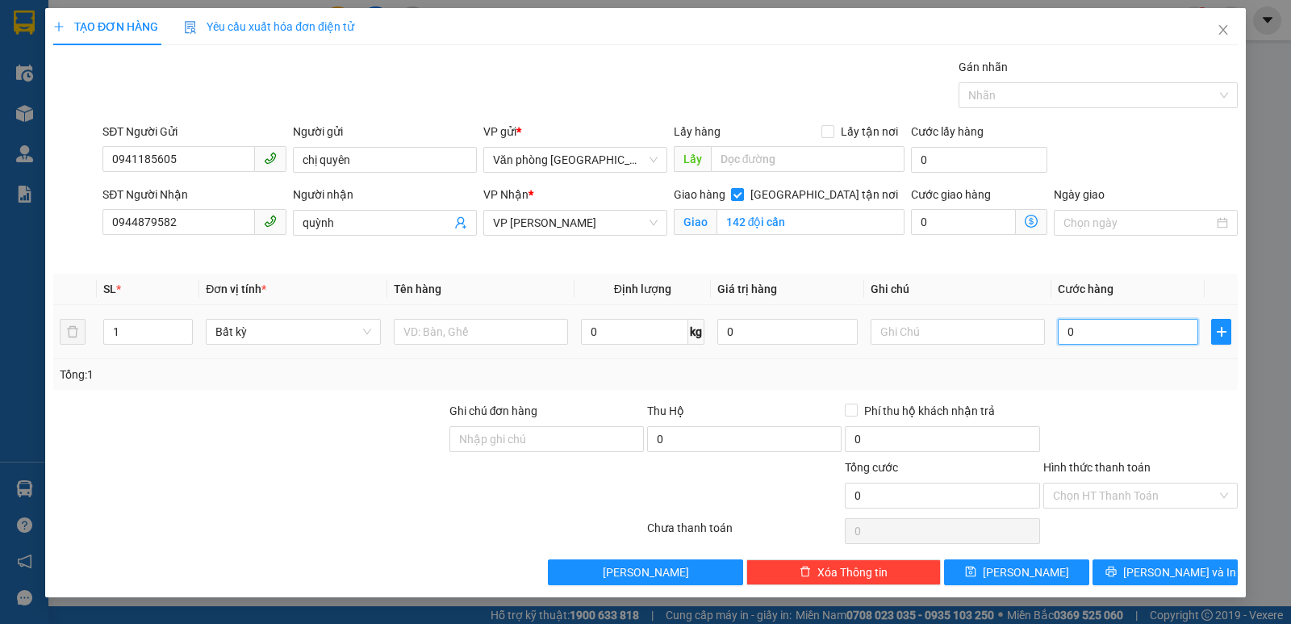
click at [1095, 328] on input "0" at bounding box center [1128, 332] width 140 height 26
type input "1"
type input "12"
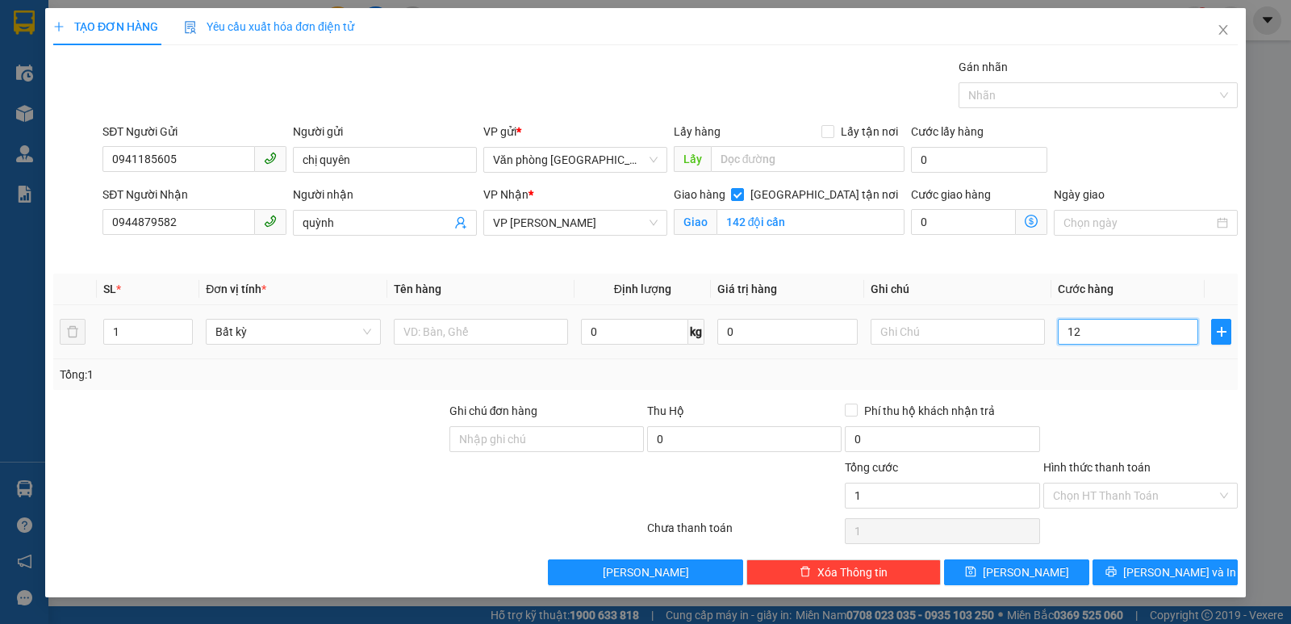
type input "12"
type input "120"
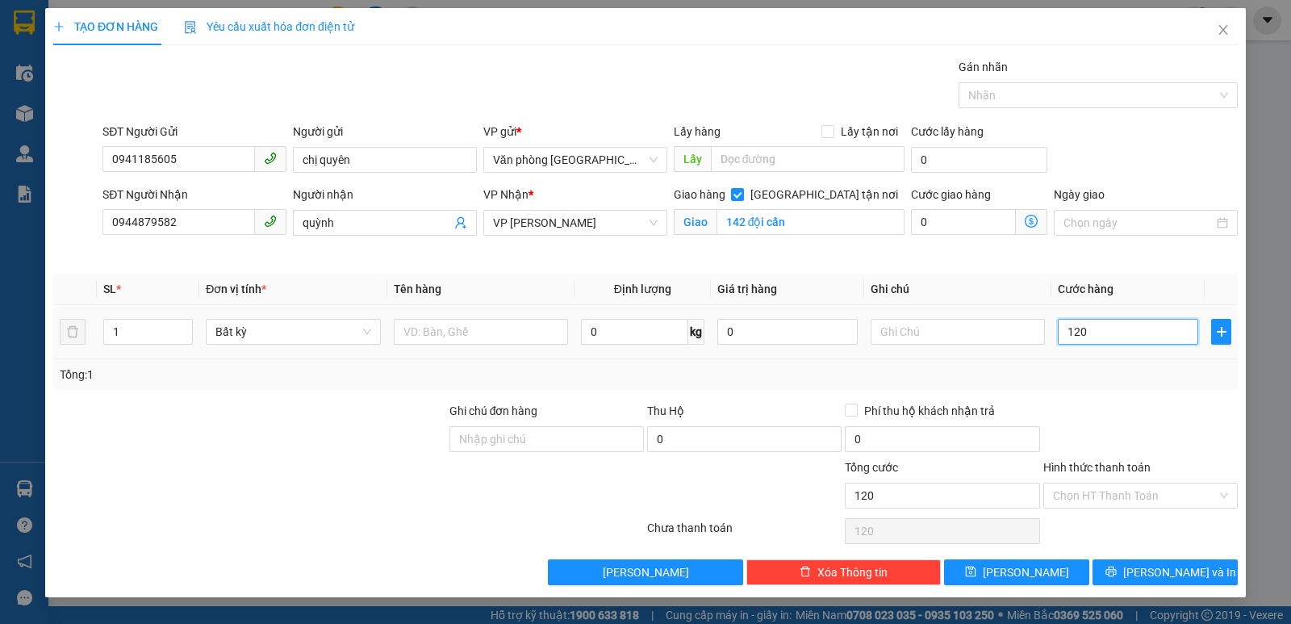
type input "1.200"
type input "12.000"
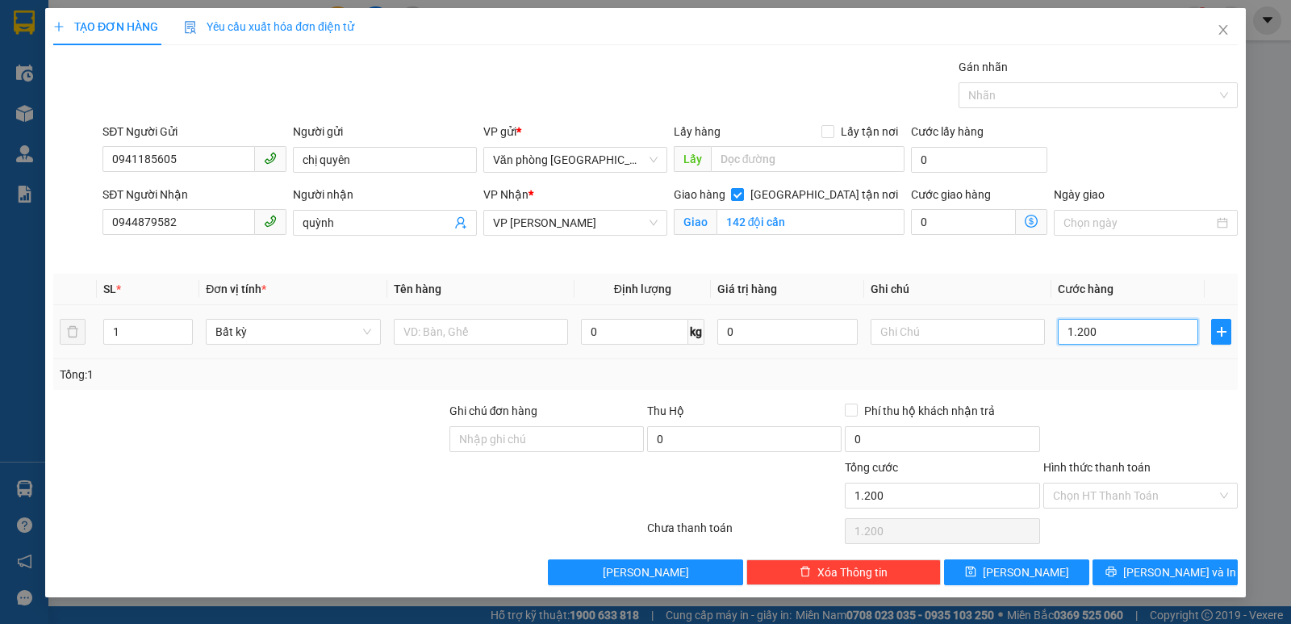
type input "12.000"
type input "120.000"
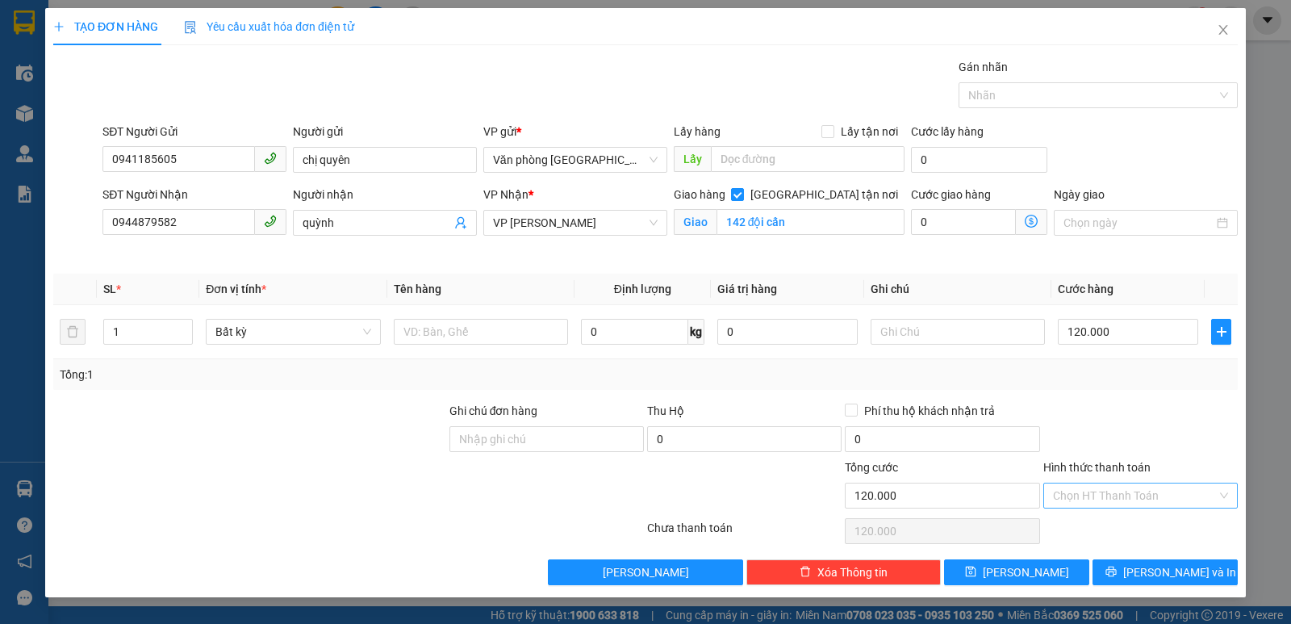
click at [1129, 494] on input "Hình thức thanh toán" at bounding box center [1135, 495] width 164 height 24
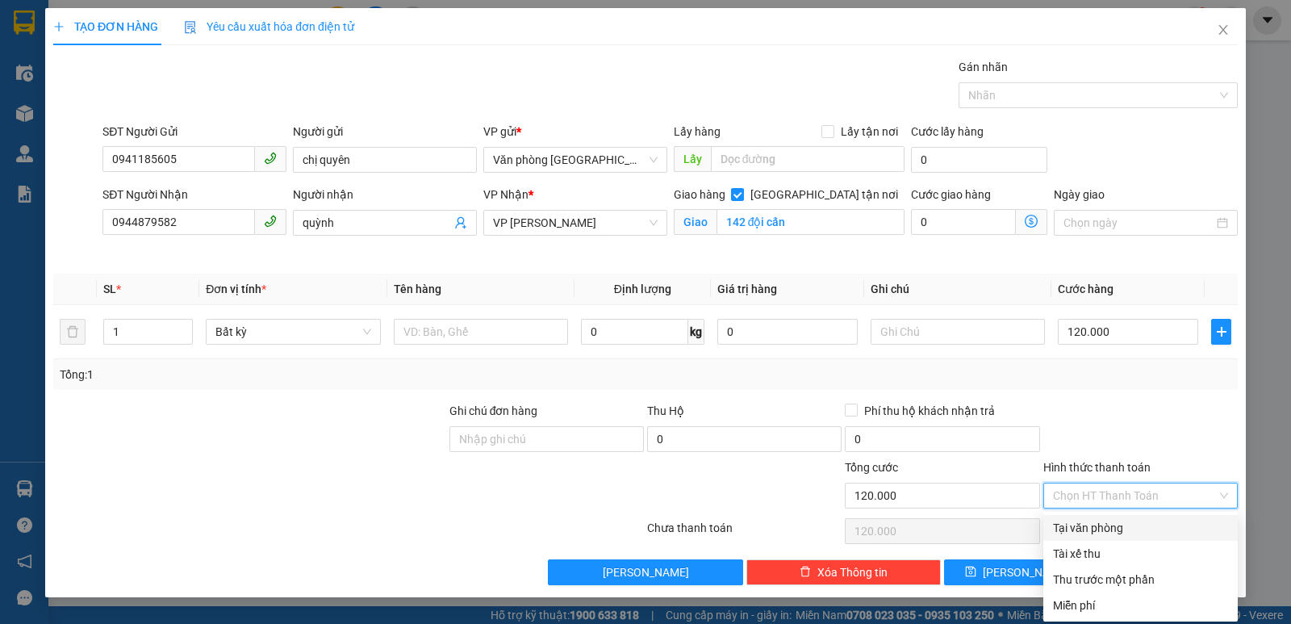
click at [1137, 524] on div "Tại văn phòng" at bounding box center [1140, 528] width 175 height 18
type input "0"
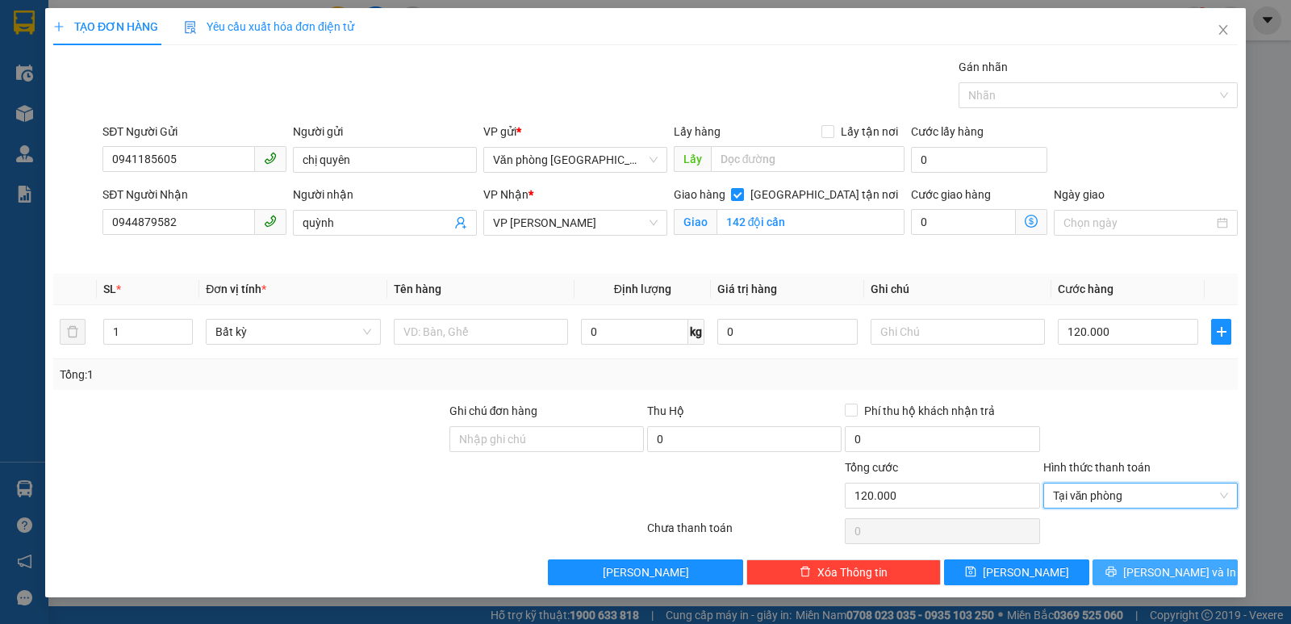
click at [1172, 570] on span "[PERSON_NAME] và In" at bounding box center [1179, 572] width 113 height 18
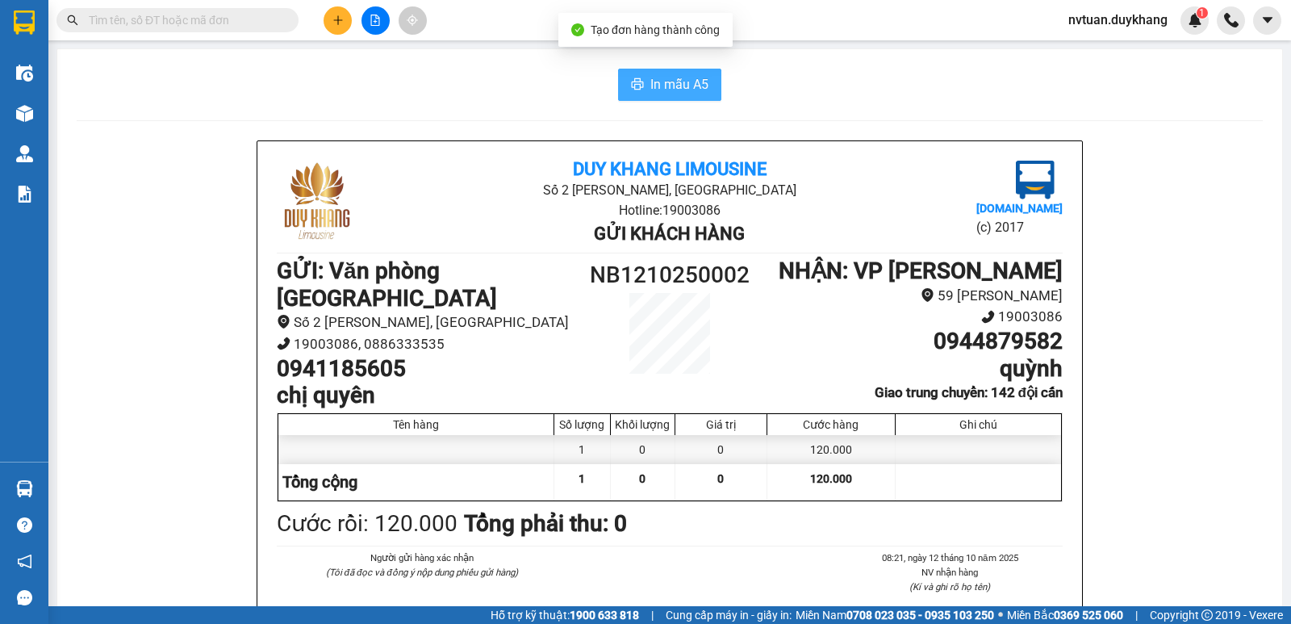
click at [680, 100] on button "In mẫu A5" at bounding box center [669, 85] width 103 height 32
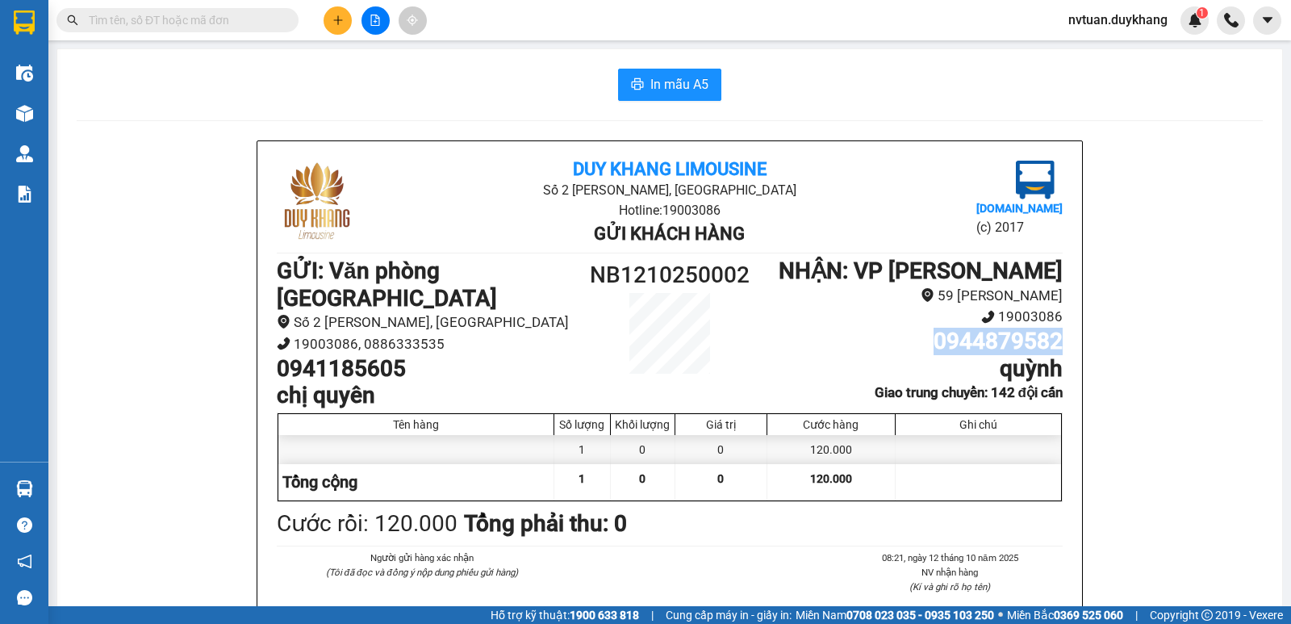
drag, startPoint x: 912, startPoint y: 360, endPoint x: 1059, endPoint y: 374, distance: 147.5
click at [1061, 374] on div "Duy Khang Limousine Số 2 [GEOGRAPHIC_DATA], [GEOGRAPHIC_DATA] Hotline: 19003086…" at bounding box center [669, 433] width 824 height 585
copy h1 "0944879582"
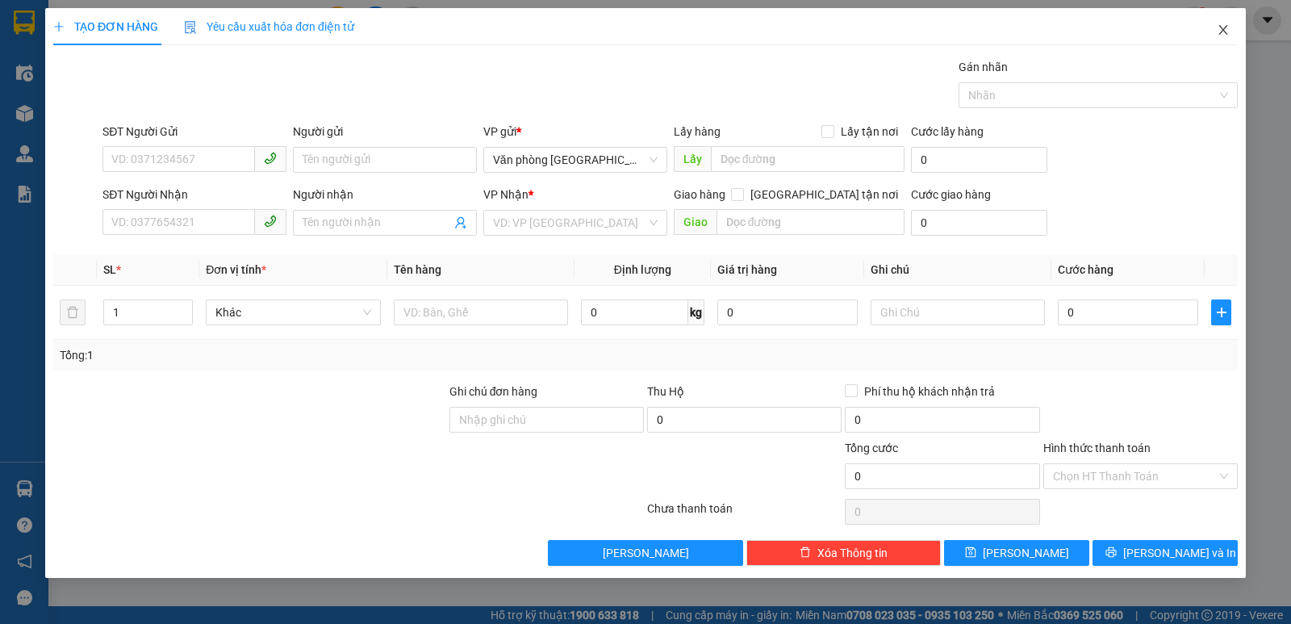
click at [1224, 37] on span "Close" at bounding box center [1222, 30] width 45 height 45
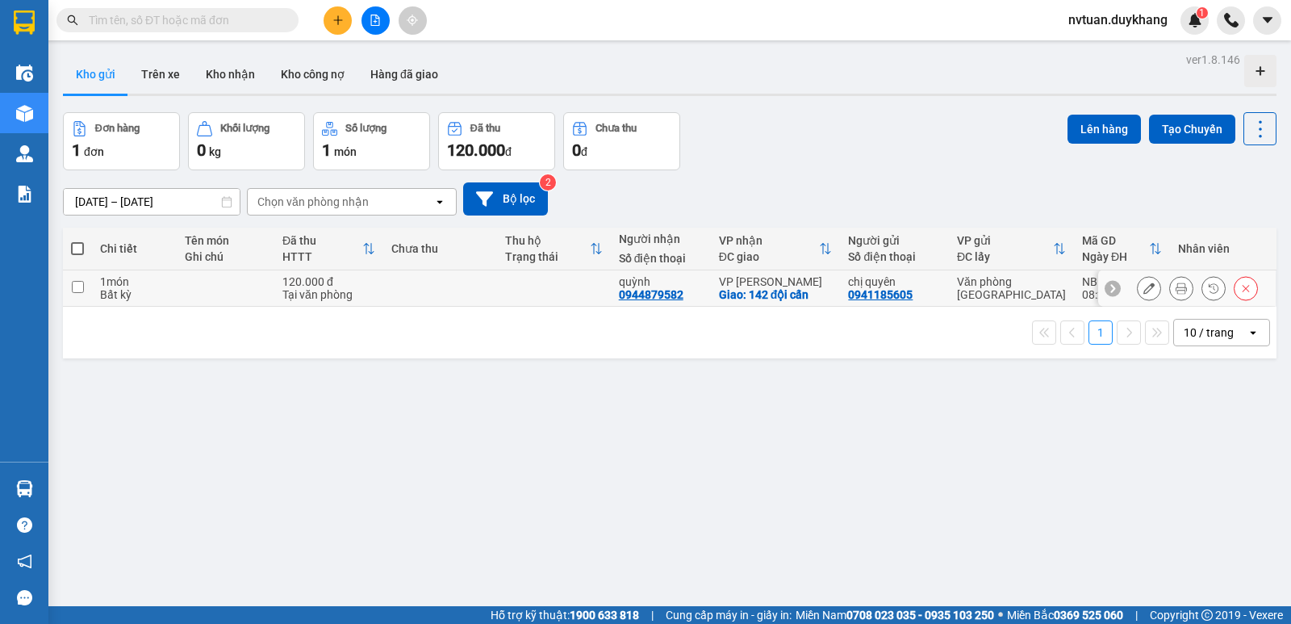
click at [76, 288] on input "checkbox" at bounding box center [78, 287] width 12 height 12
checkbox input "true"
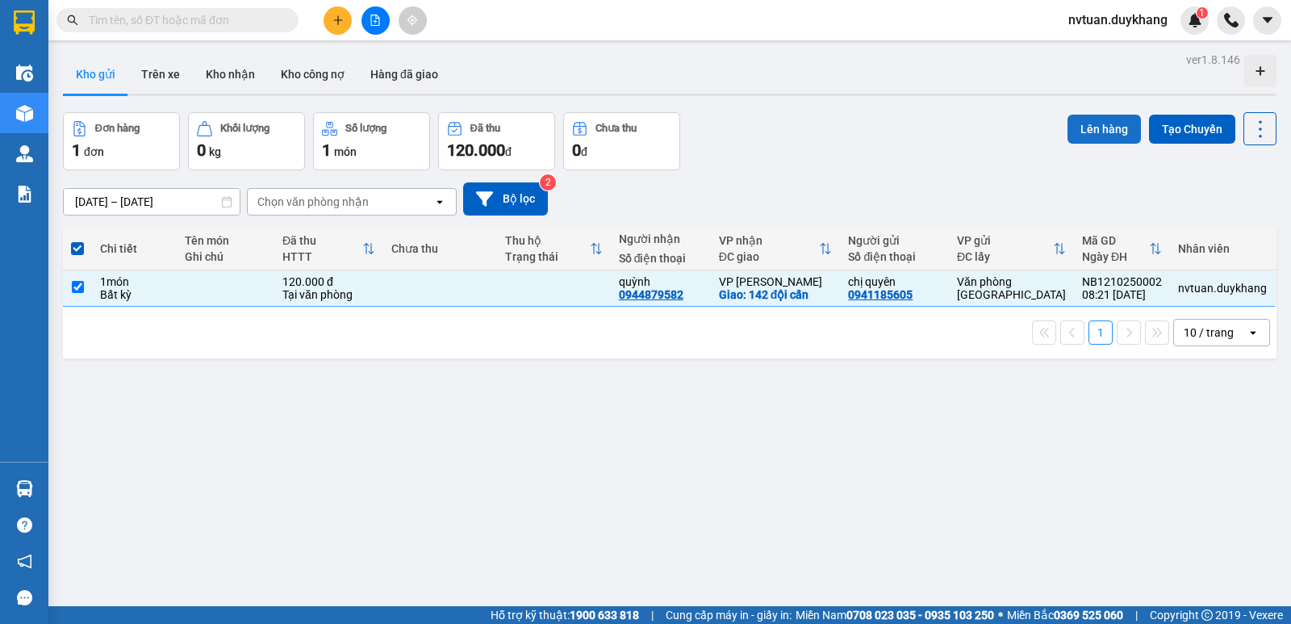
click at [1074, 135] on button "Lên hàng" at bounding box center [1103, 129] width 73 height 29
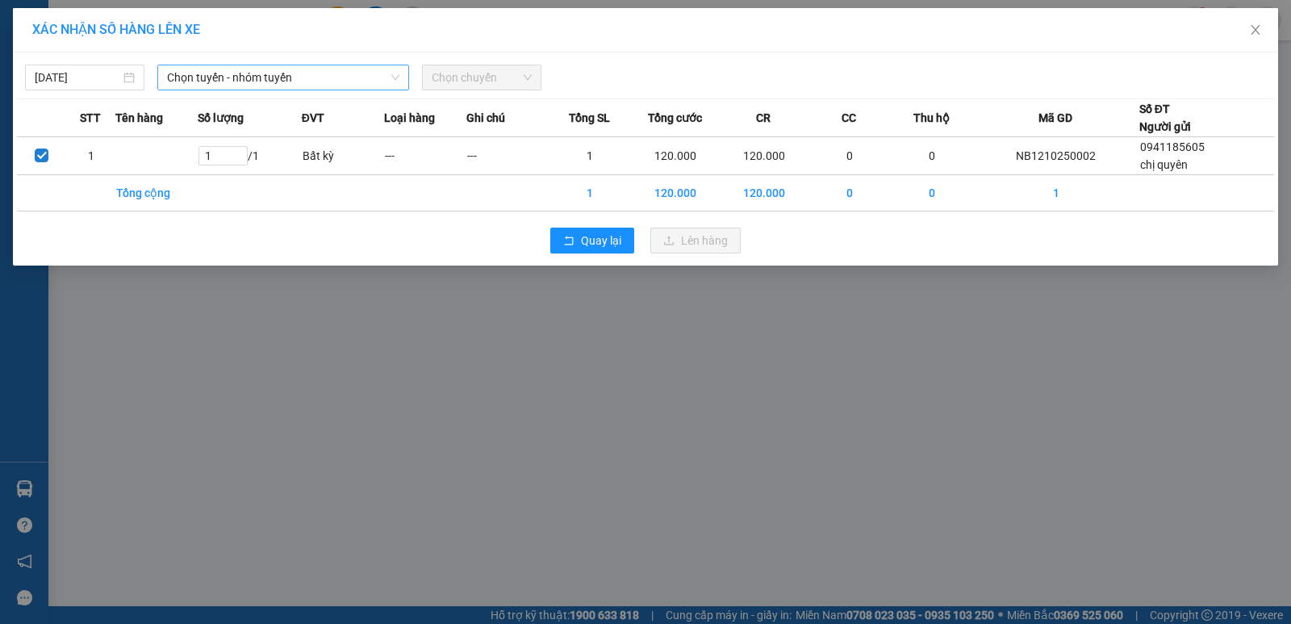
click at [314, 86] on span "Chọn tuyến - nhóm tuyến" at bounding box center [283, 77] width 232 height 24
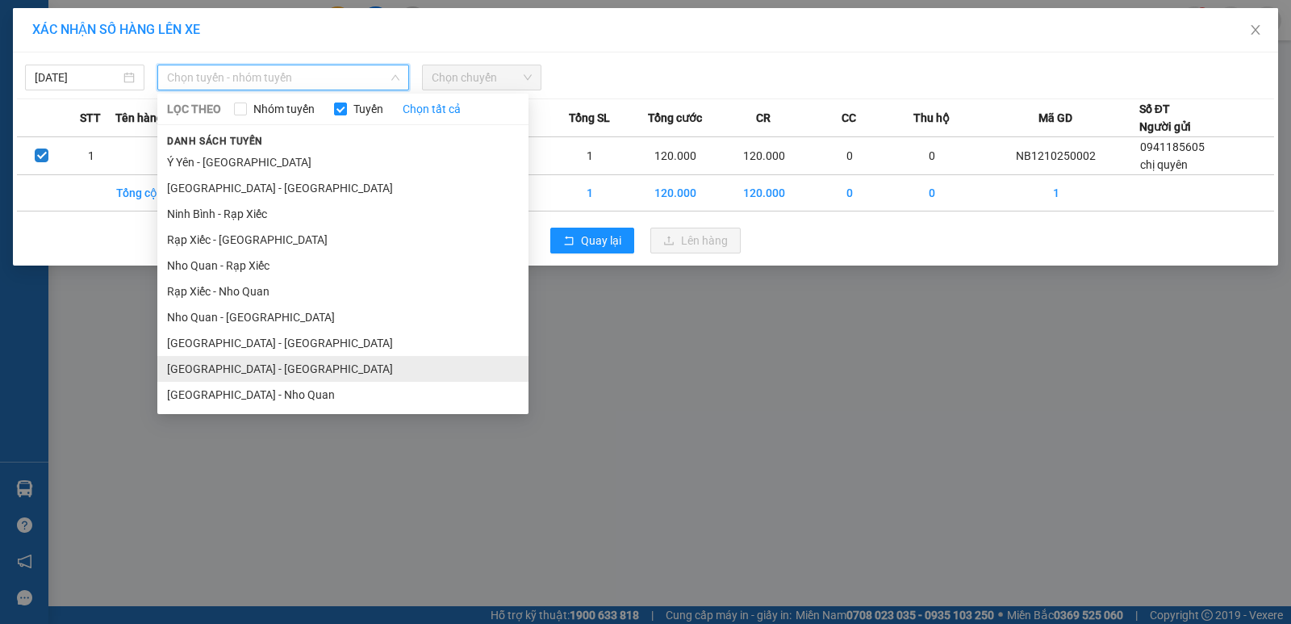
click at [215, 361] on li "[GEOGRAPHIC_DATA] - [GEOGRAPHIC_DATA]" at bounding box center [342, 369] width 371 height 26
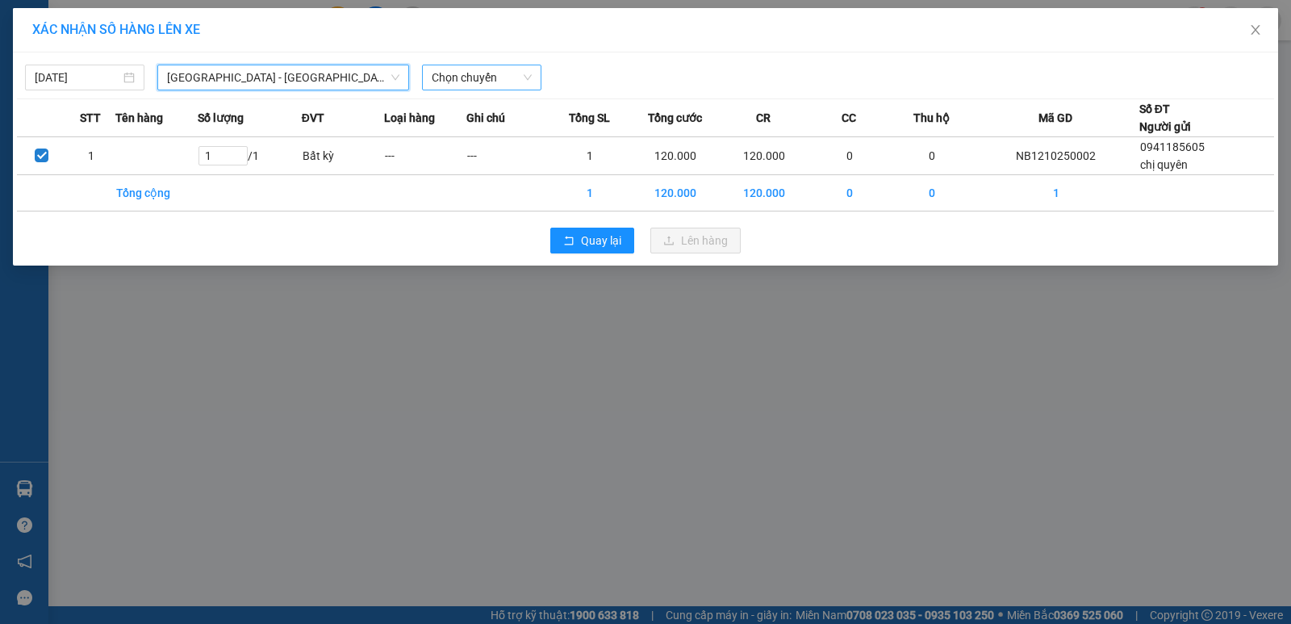
click at [495, 82] on span "Chọn chuyến" at bounding box center [482, 77] width 100 height 24
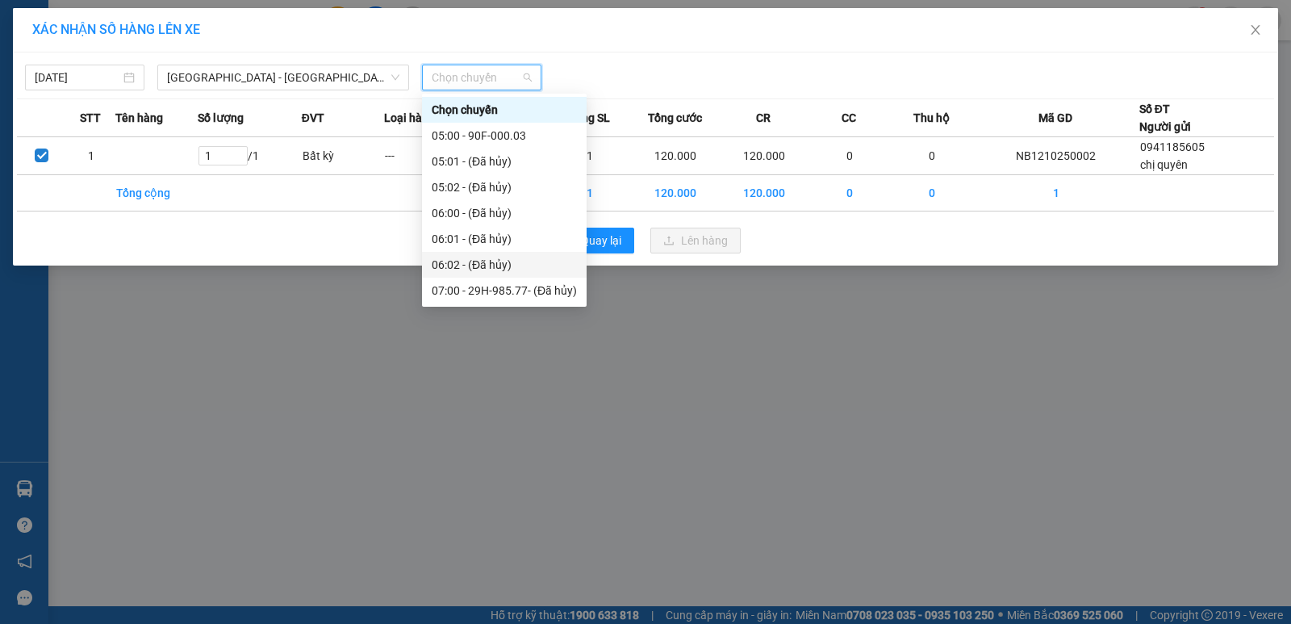
scroll to position [161, 0]
click at [513, 282] on div "09:00 - 29E-353.78" at bounding box center [504, 284] width 145 height 18
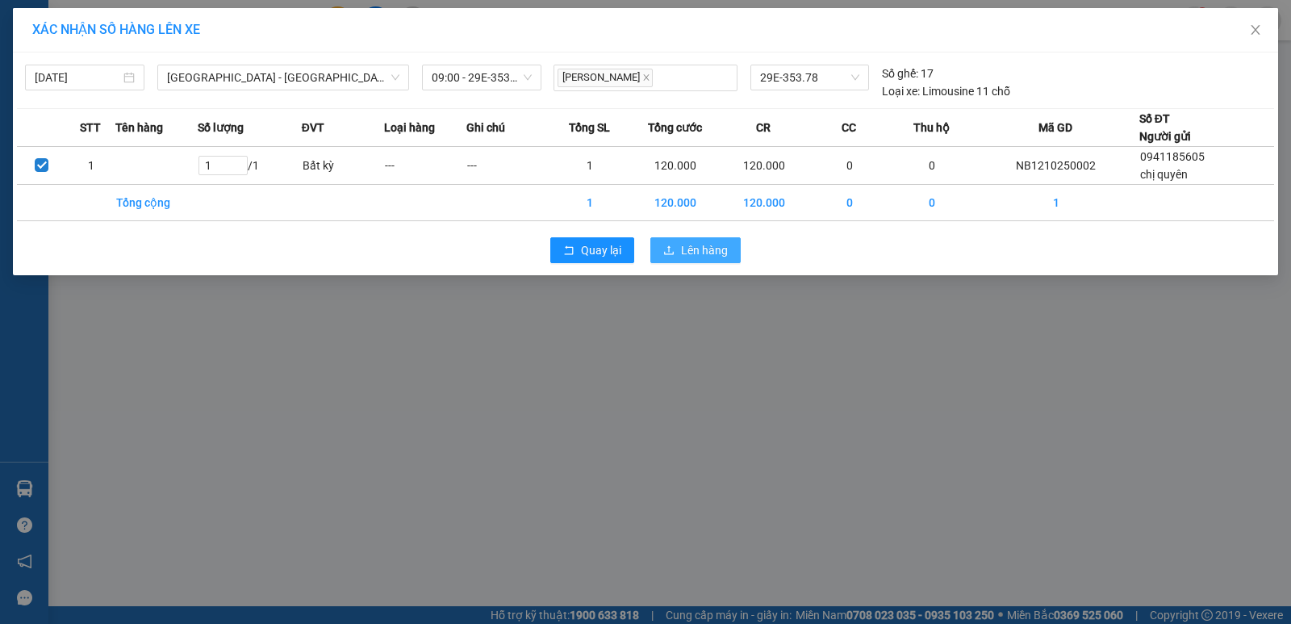
click at [709, 253] on span "Lên hàng" at bounding box center [704, 250] width 47 height 18
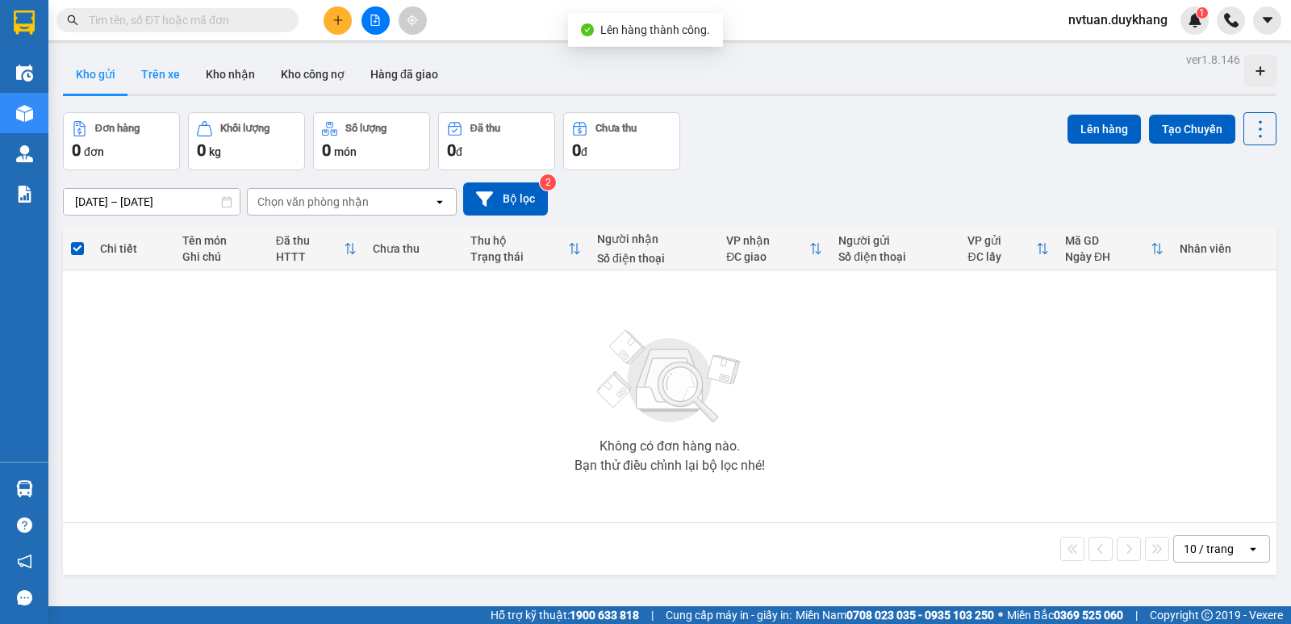
click at [171, 69] on button "Trên xe" at bounding box center [160, 74] width 65 height 39
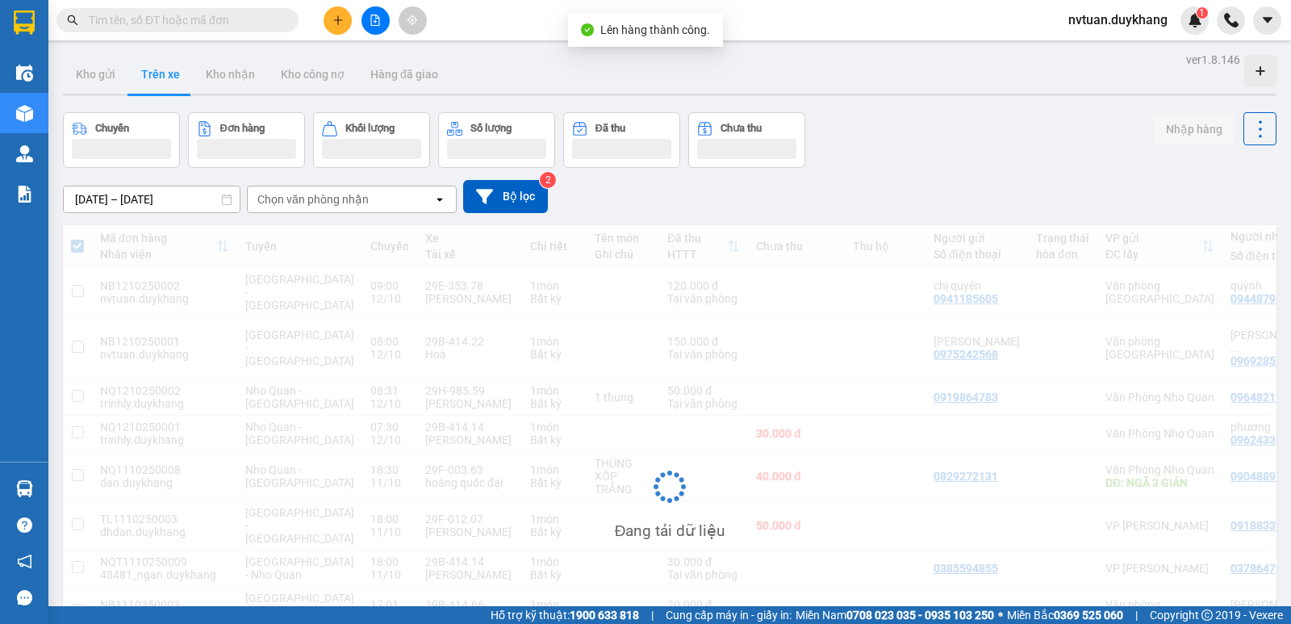
click at [319, 197] on div "Chọn văn phòng nhận" at bounding box center [312, 199] width 111 height 16
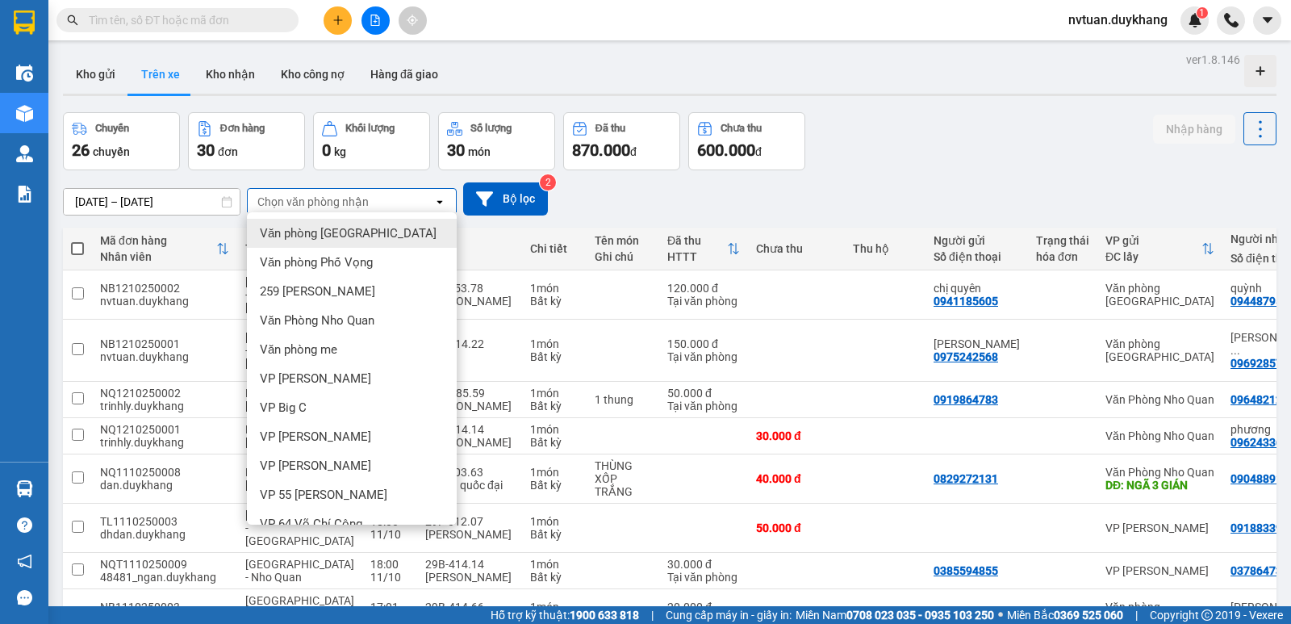
click at [343, 232] on span "Văn phòng [GEOGRAPHIC_DATA]" at bounding box center [348, 233] width 177 height 16
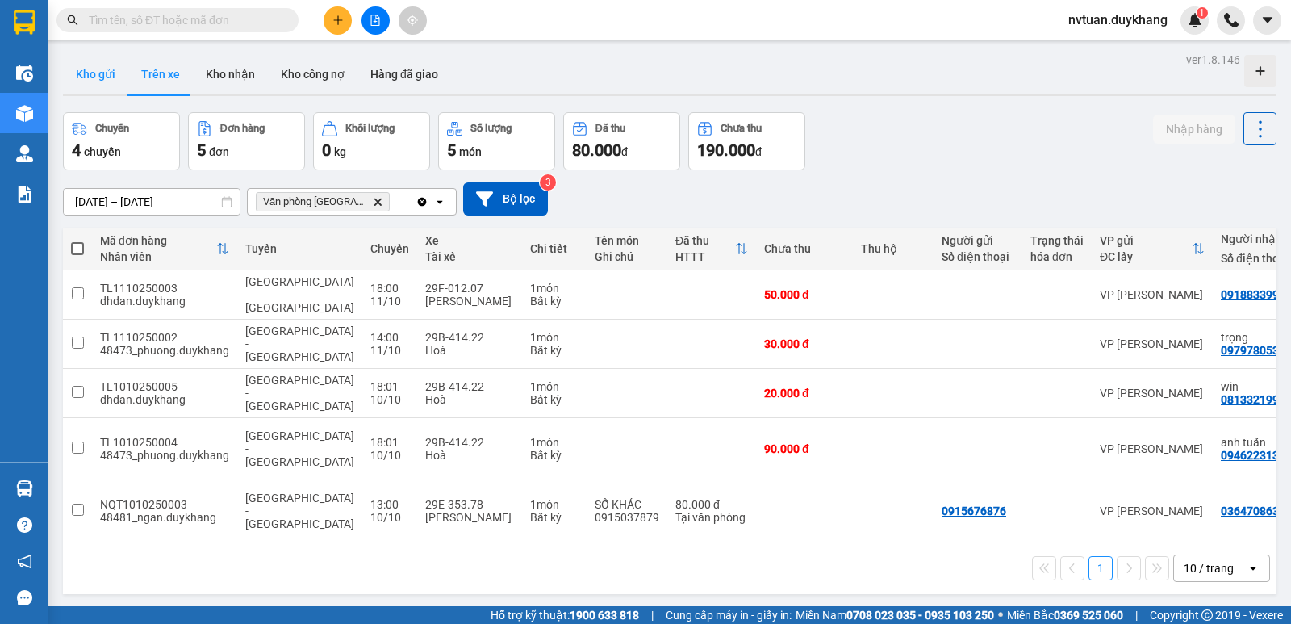
click at [94, 79] on button "Kho gửi" at bounding box center [95, 74] width 65 height 39
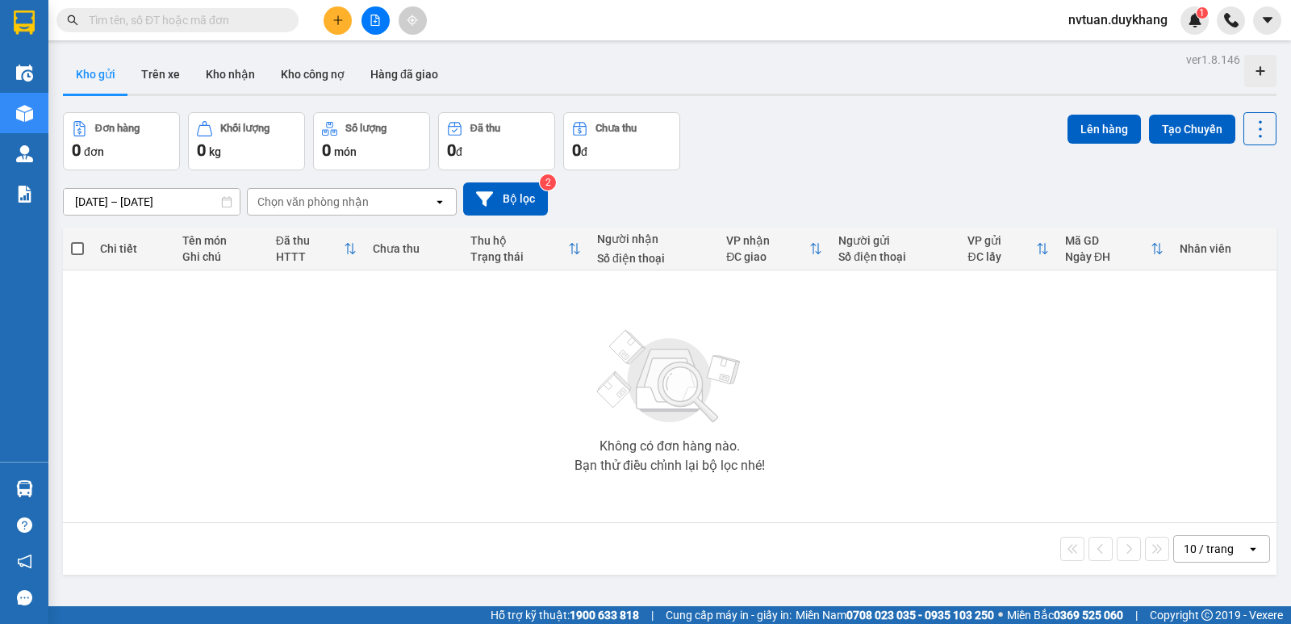
click at [369, 202] on div "Chọn văn phòng nhận" at bounding box center [341, 202] width 186 height 26
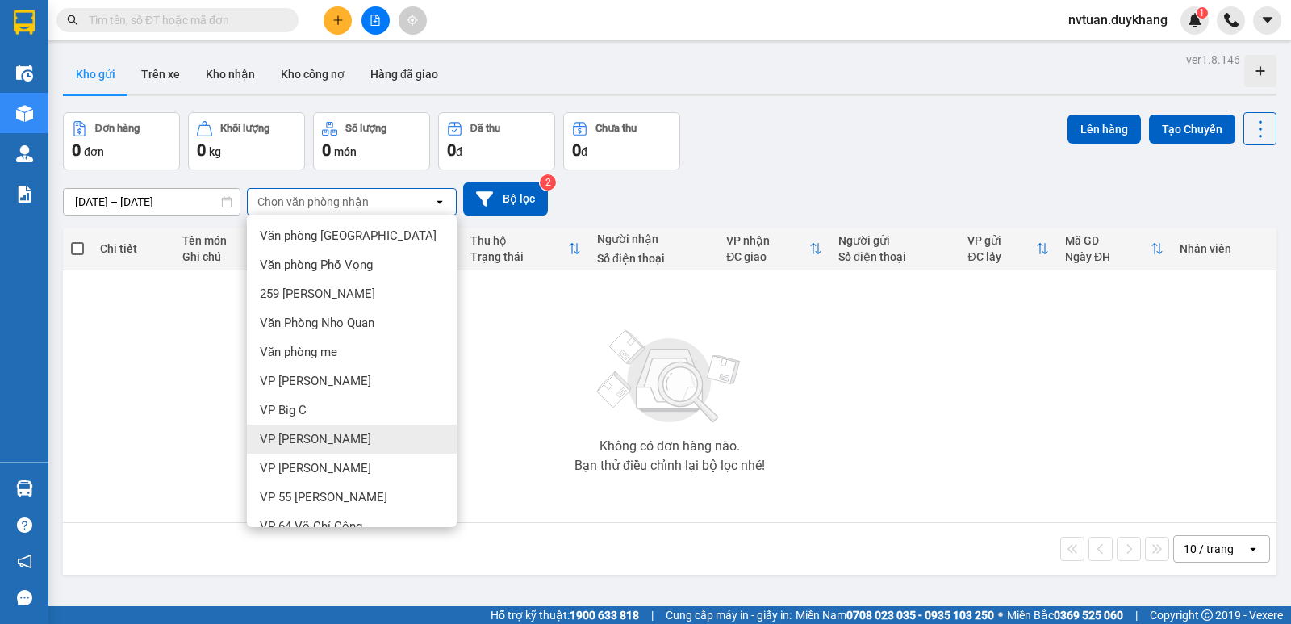
click at [337, 447] on div "VP [PERSON_NAME]" at bounding box center [352, 438] width 210 height 29
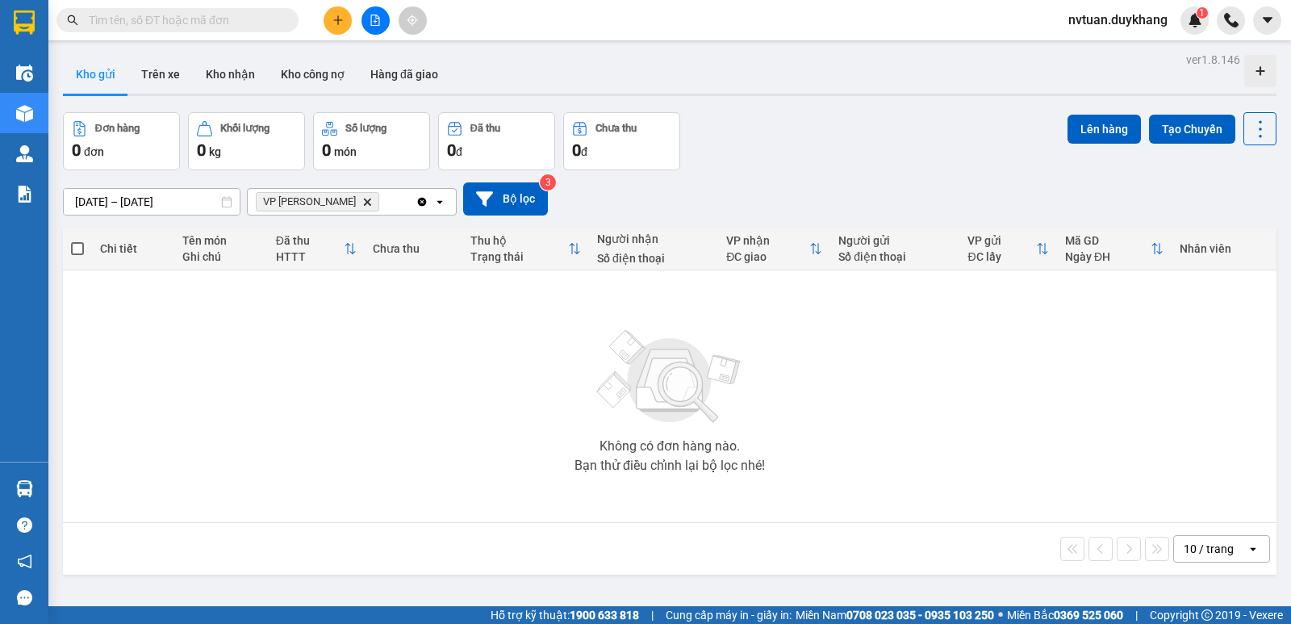
click at [364, 204] on icon "VP Thịnh Liệt, close by backspace" at bounding box center [367, 201] width 7 height 7
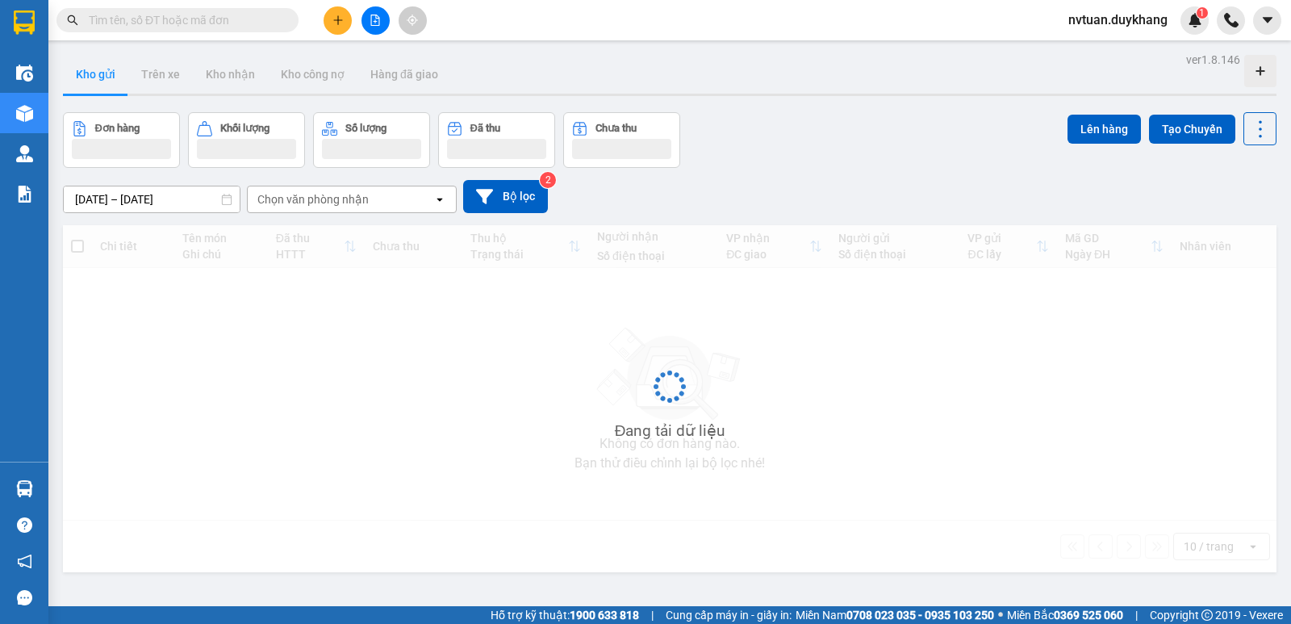
click at [338, 204] on div "Chọn văn phòng nhận" at bounding box center [312, 199] width 111 height 16
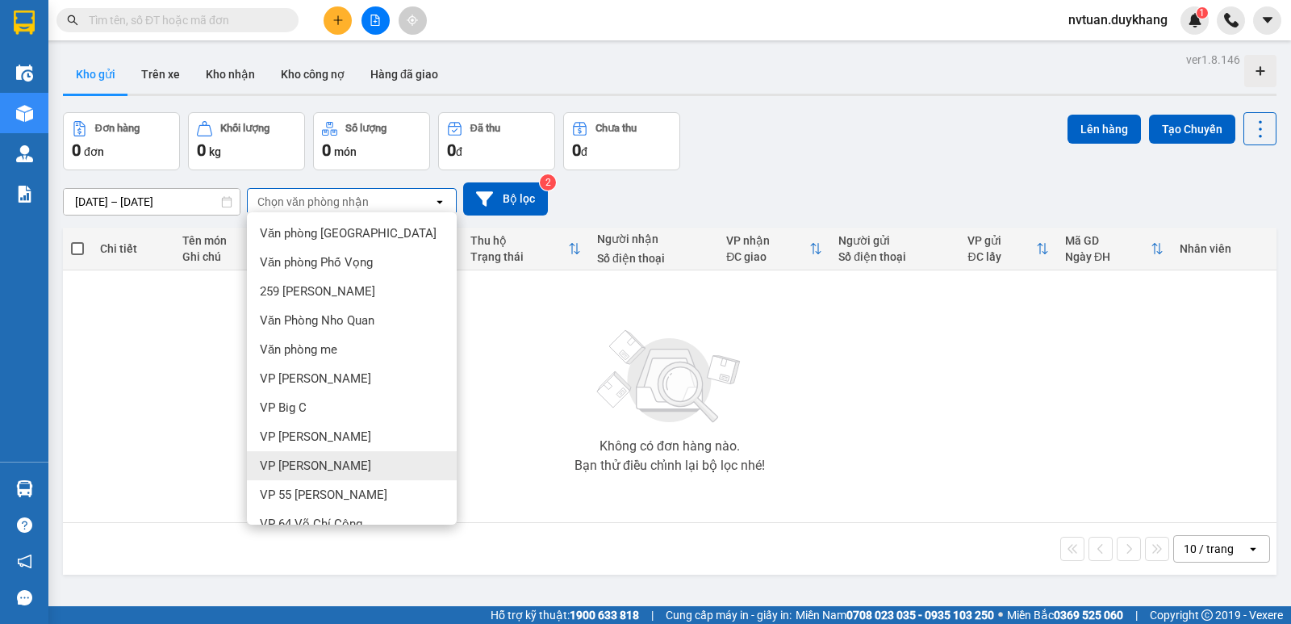
click at [339, 464] on span "VP [PERSON_NAME]" at bounding box center [315, 465] width 111 height 16
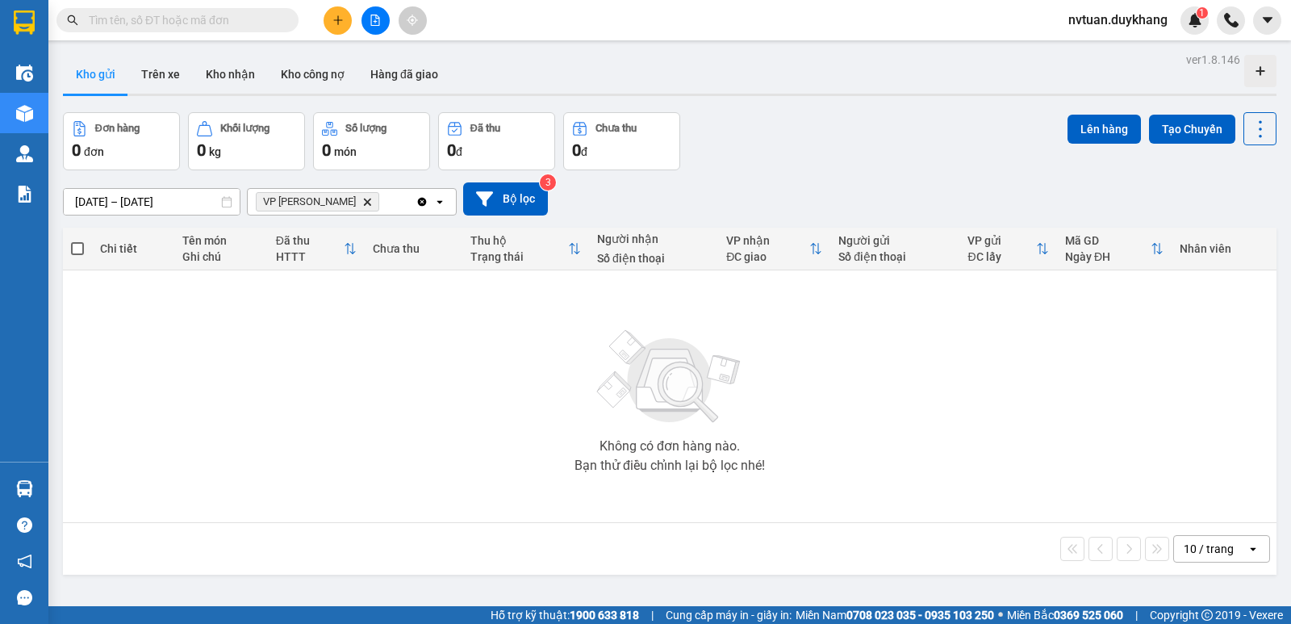
click at [369, 204] on icon "VP Nguyễn Quốc Trị, close by backspace" at bounding box center [367, 201] width 7 height 7
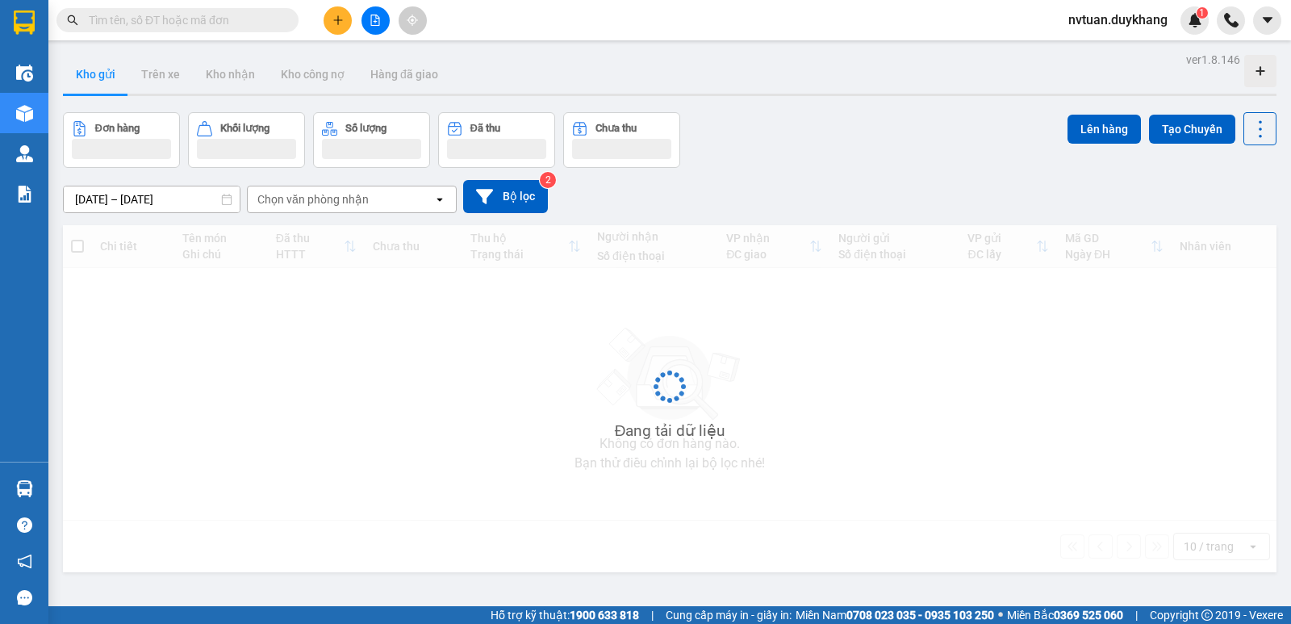
click at [363, 202] on div "Chọn văn phòng nhận" at bounding box center [312, 199] width 111 height 16
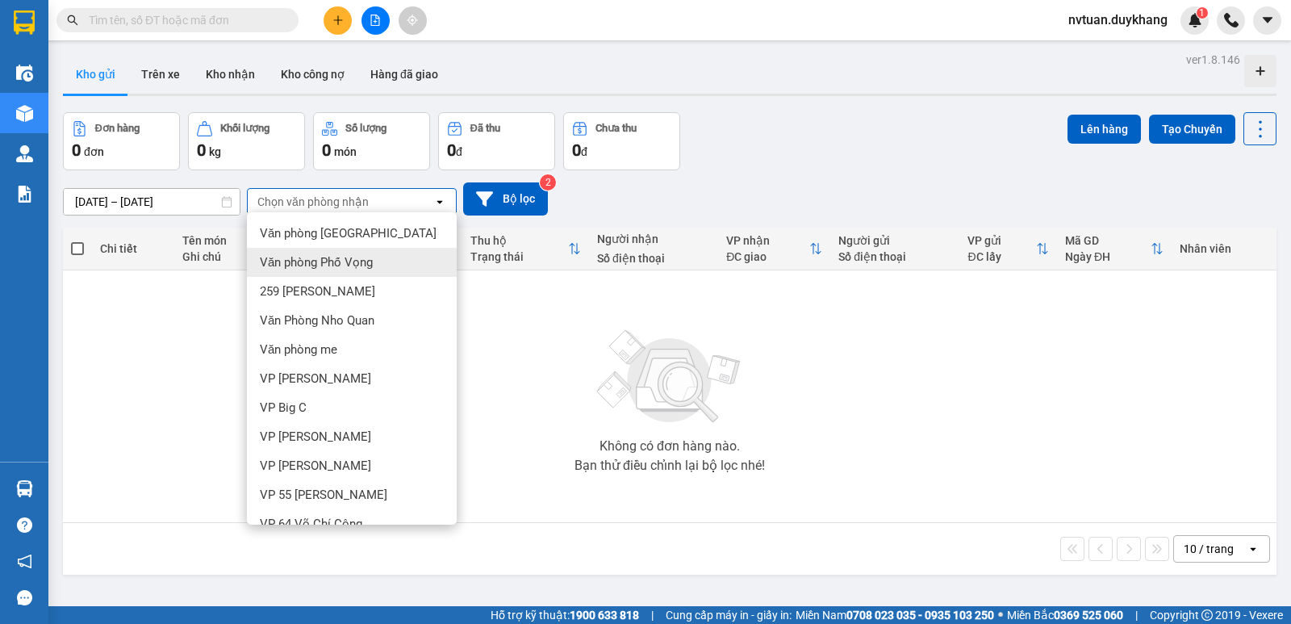
click at [340, 262] on span "Văn phòng Phố Vọng" at bounding box center [316, 262] width 113 height 16
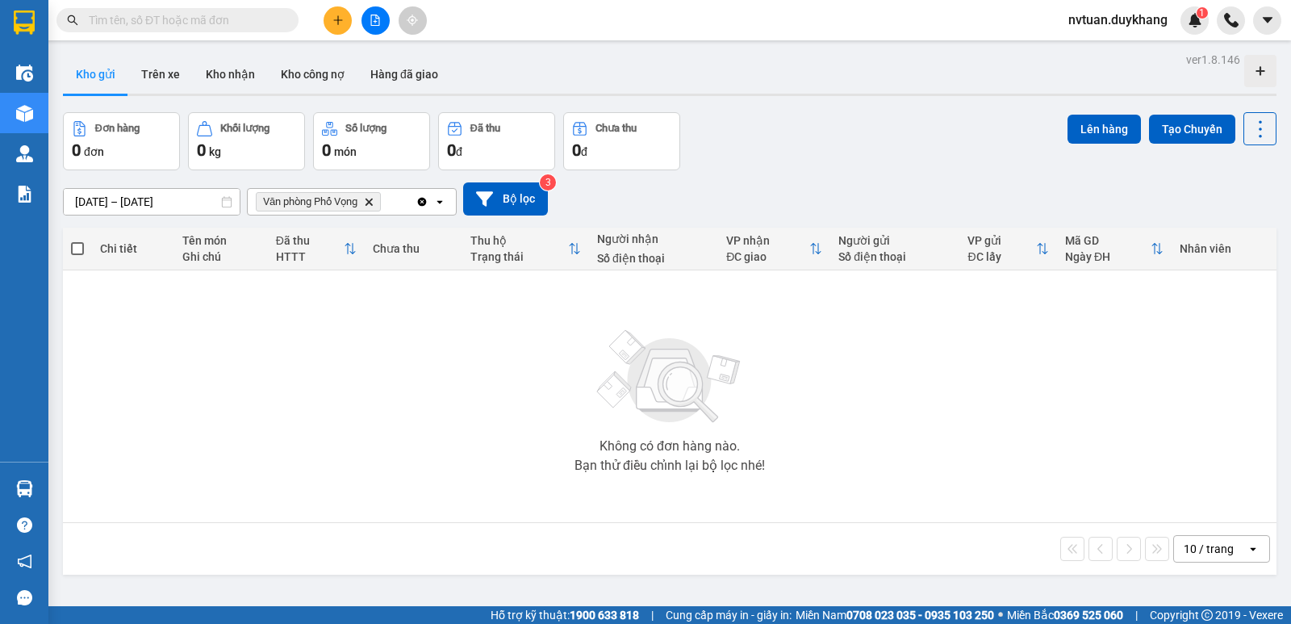
click at [373, 202] on icon "Văn phòng Phố Vọng, close by backspace" at bounding box center [368, 201] width 7 height 7
click at [149, 81] on button "Trên xe" at bounding box center [160, 74] width 65 height 39
